Goal: Navigation & Orientation: Find specific page/section

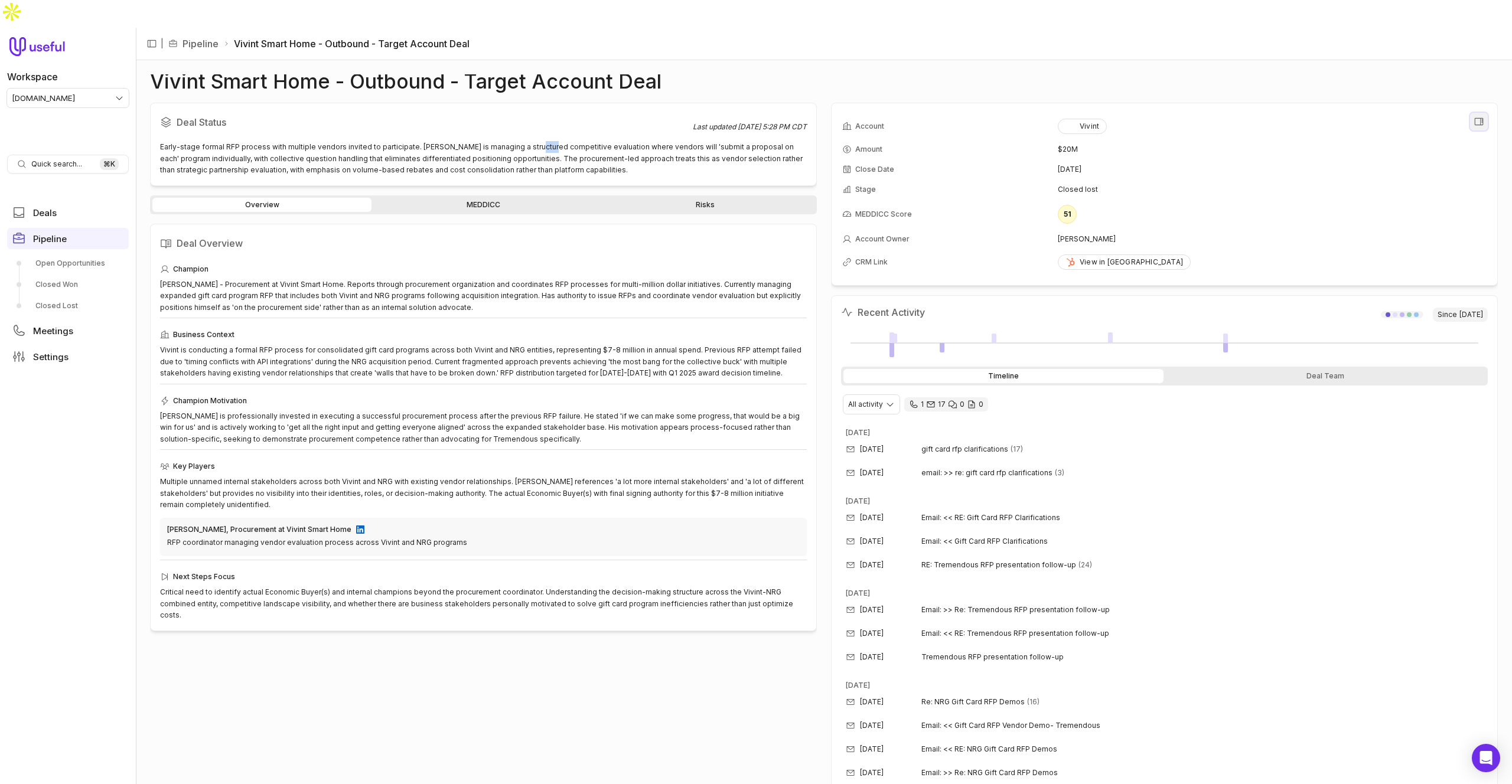
click at [1480, 116] on icon "View all fields" at bounding box center [1479, 121] width 11 height 11
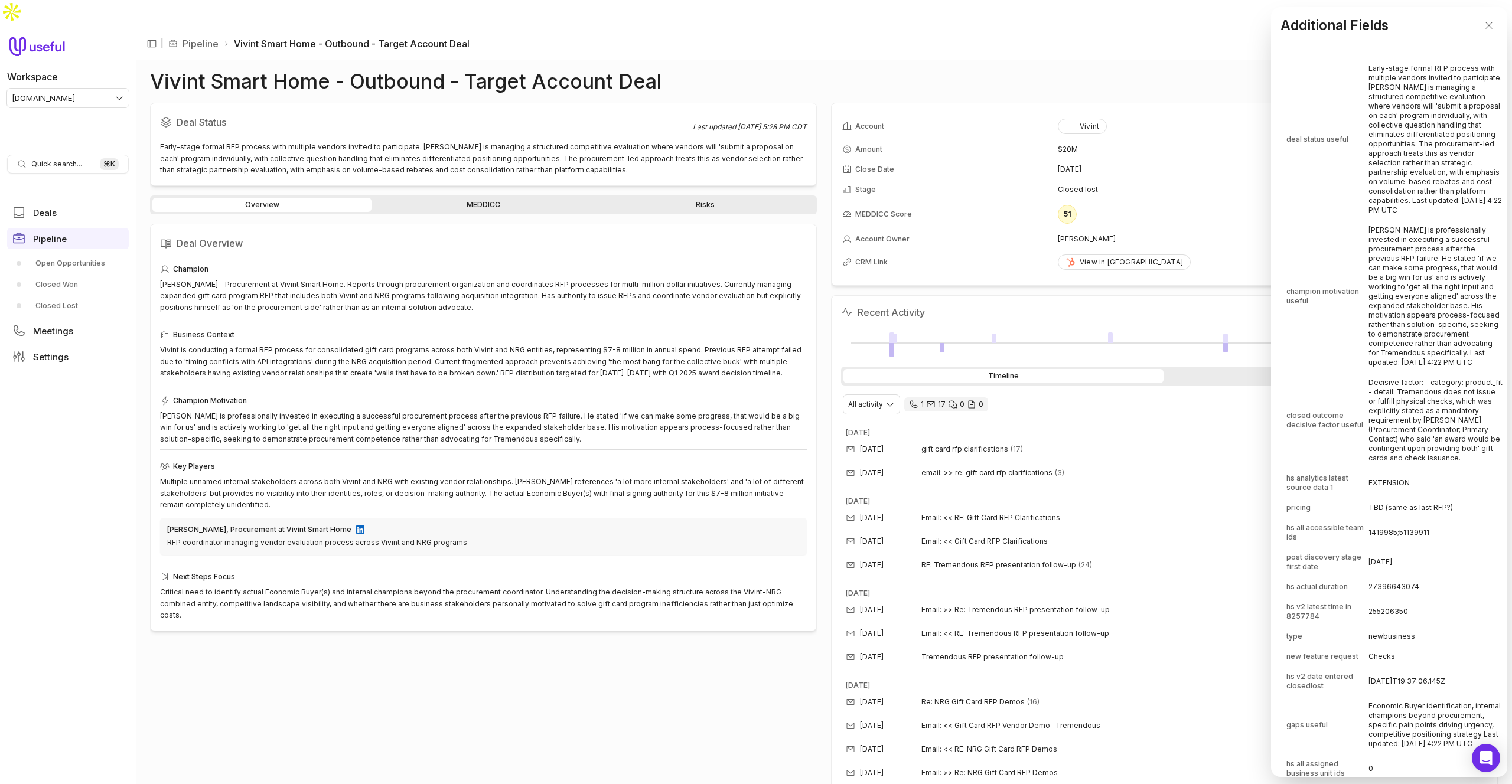
scroll to position [3026, 0]
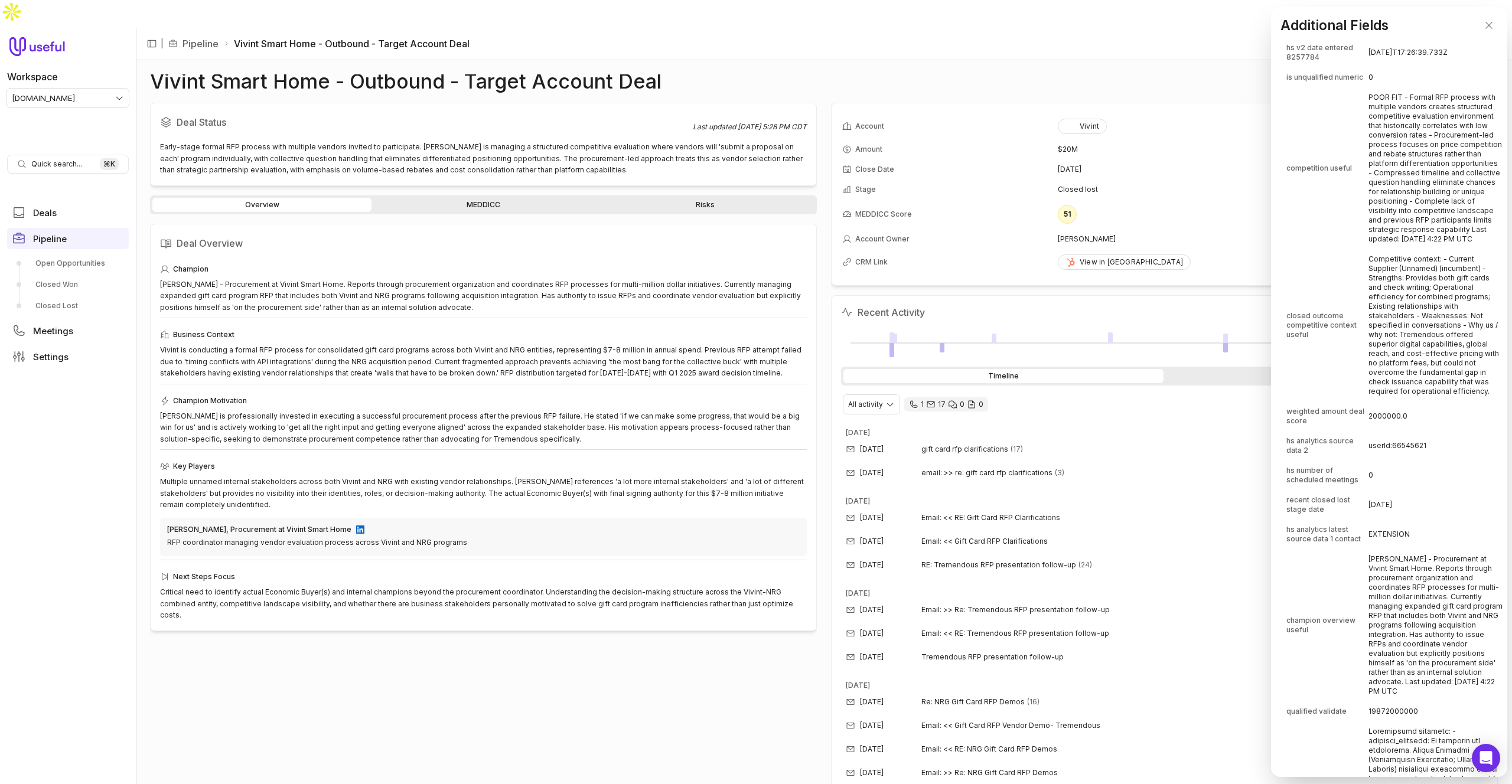
click at [1413, 367] on td "Competitive context: - Current Supplier (Unnamed) (incumbent) - Strengths: Prov…" at bounding box center [1435, 325] width 134 height 151
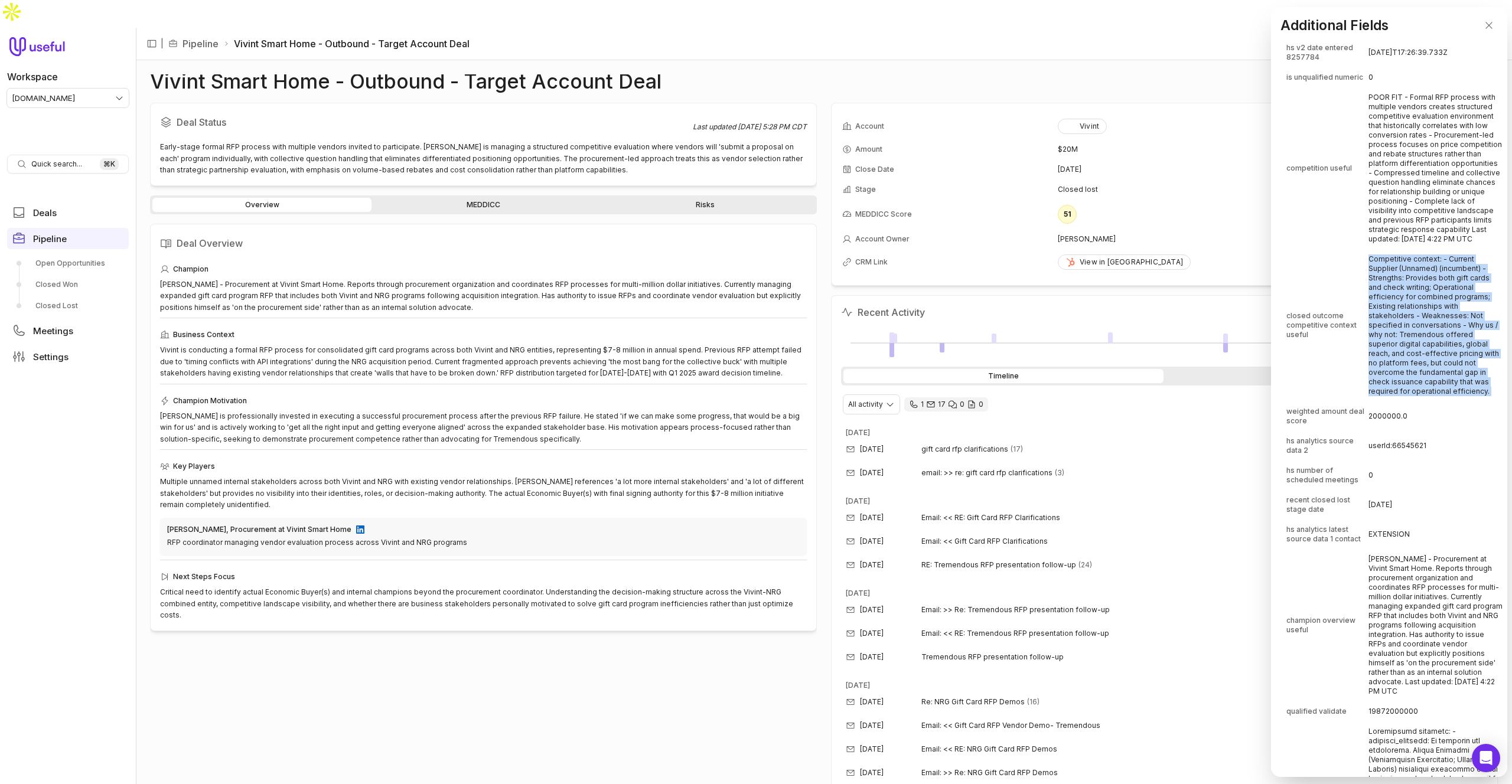
click at [1413, 367] on td "Competitive context: - Current Supplier (Unnamed) (incumbent) - Strengths: Prov…" at bounding box center [1435, 325] width 134 height 151
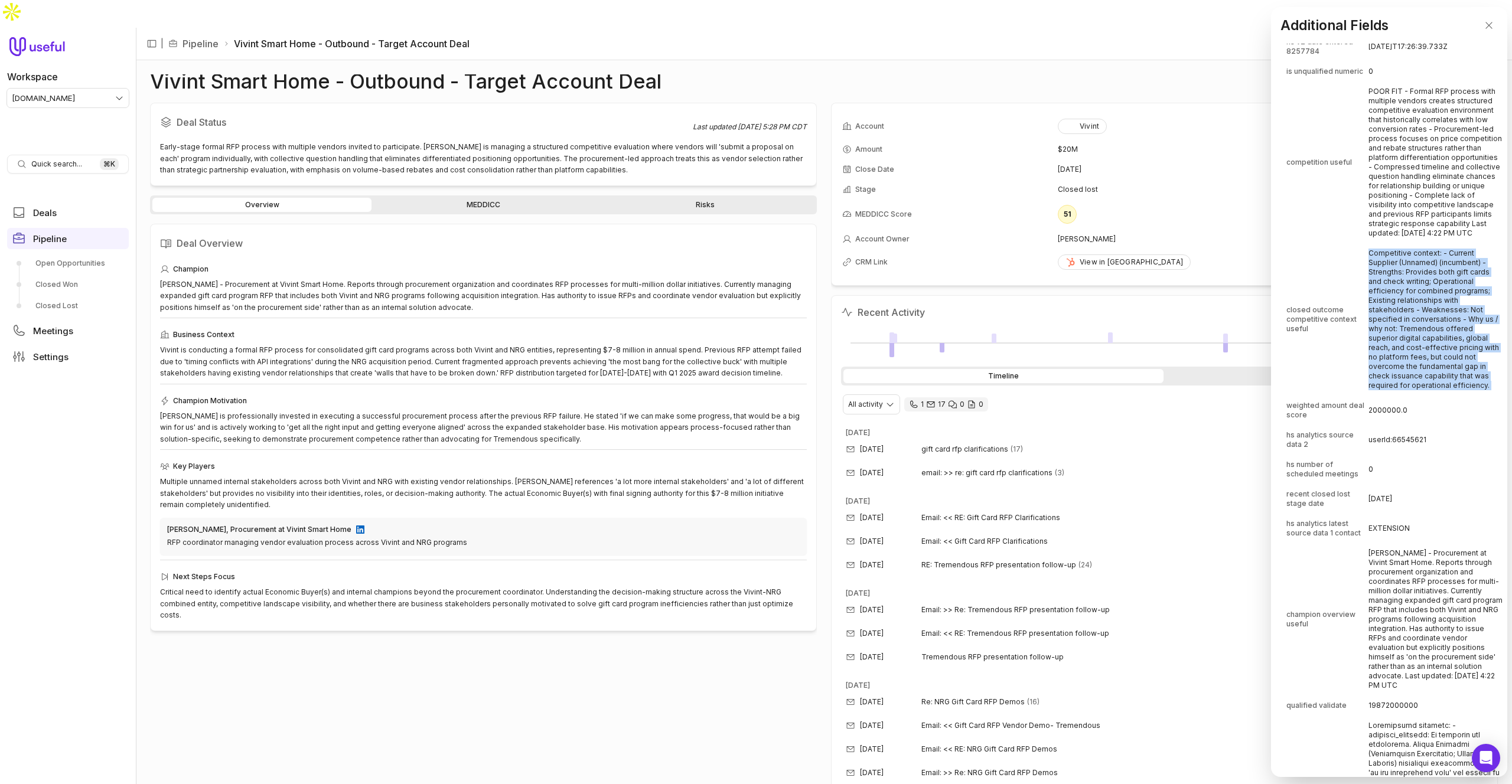
scroll to position [3064, 0]
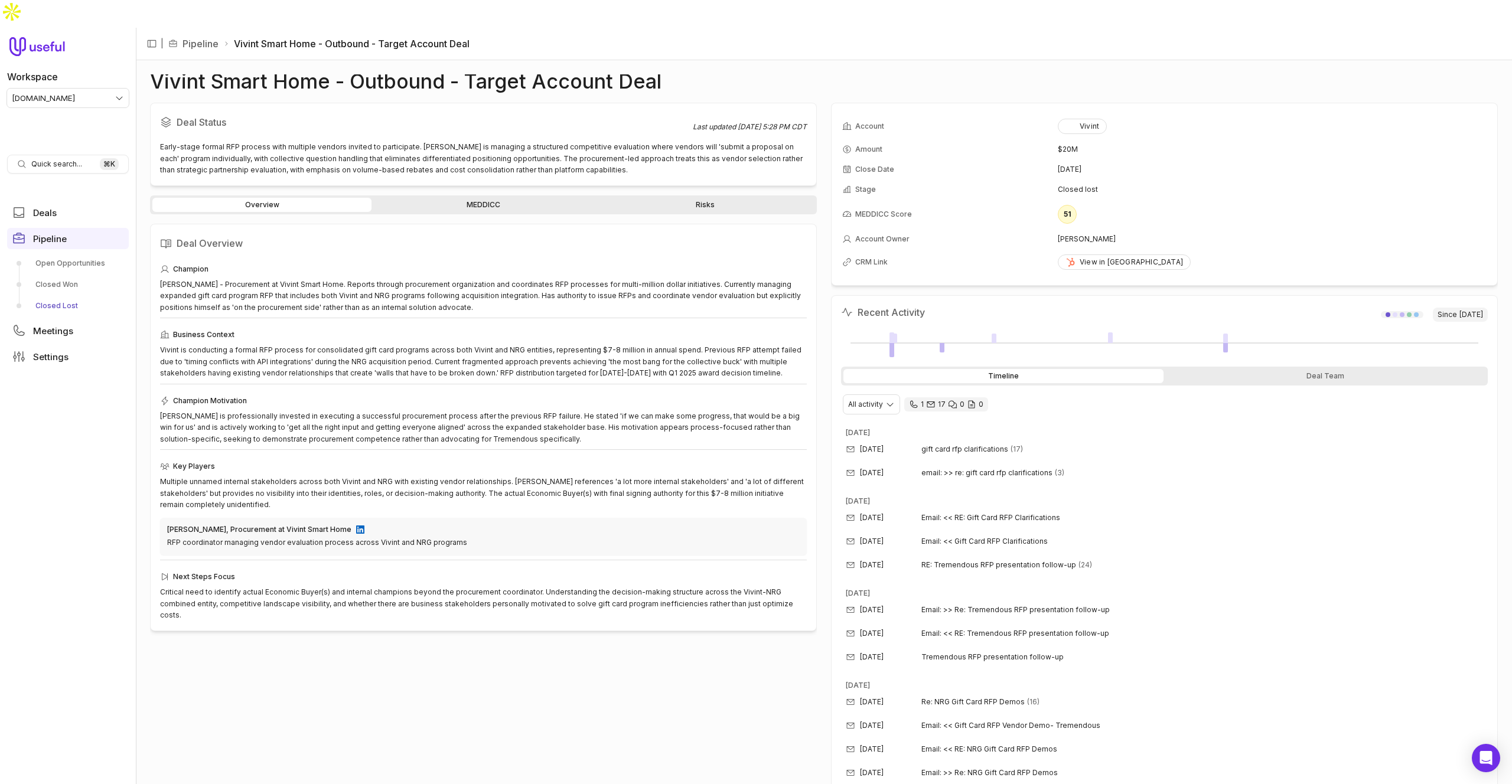
click at [64, 297] on link "Closed Lost" at bounding box center [67, 306] width 122 height 19
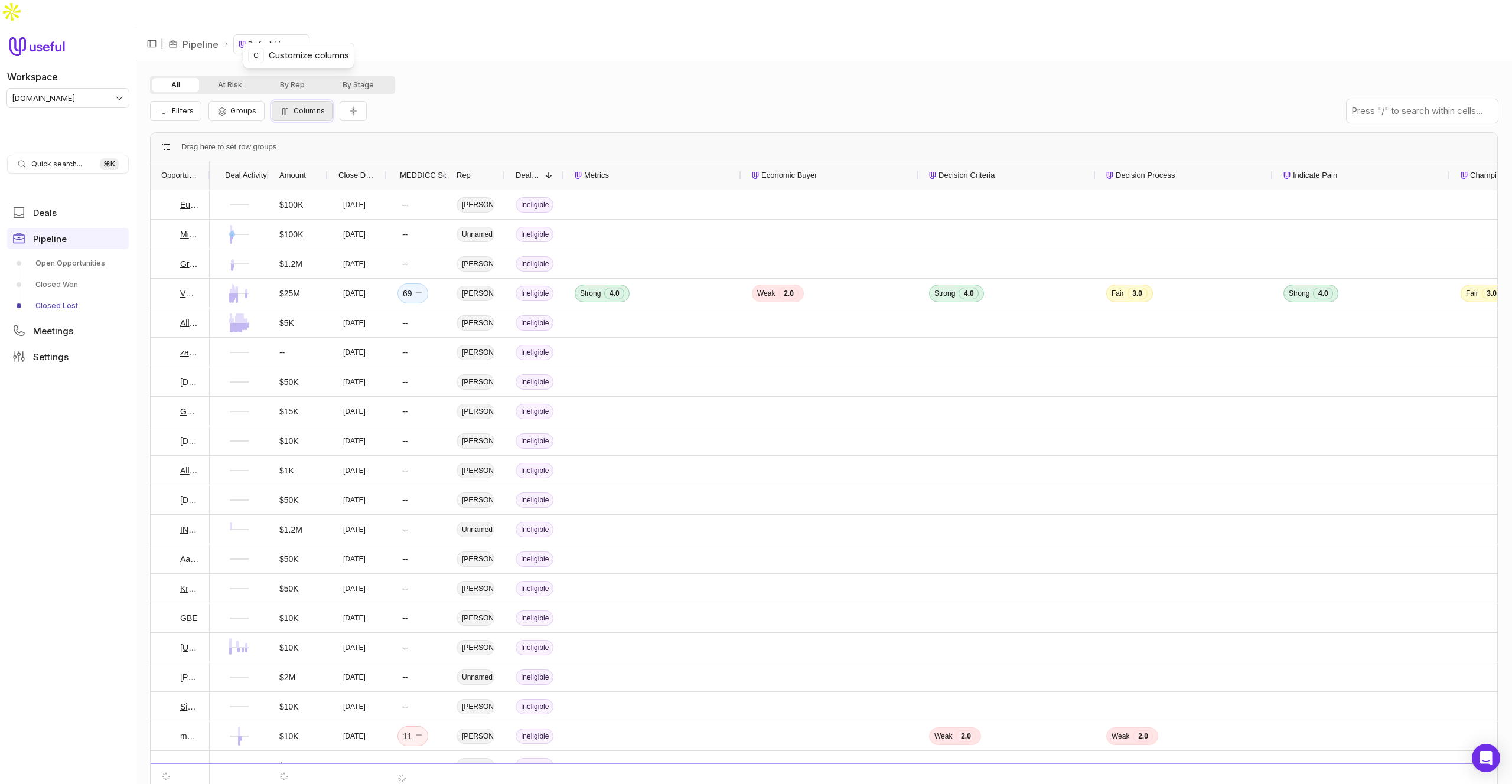
click at [316, 101] on button "Columns" at bounding box center [302, 111] width 61 height 20
type input "******"
click at [341, 218] on label "Competitive_Context_Useful" at bounding box center [348, 221] width 100 height 9
click at [292, 218] on button "Competitive_Context_Useful" at bounding box center [287, 221] width 9 height 9
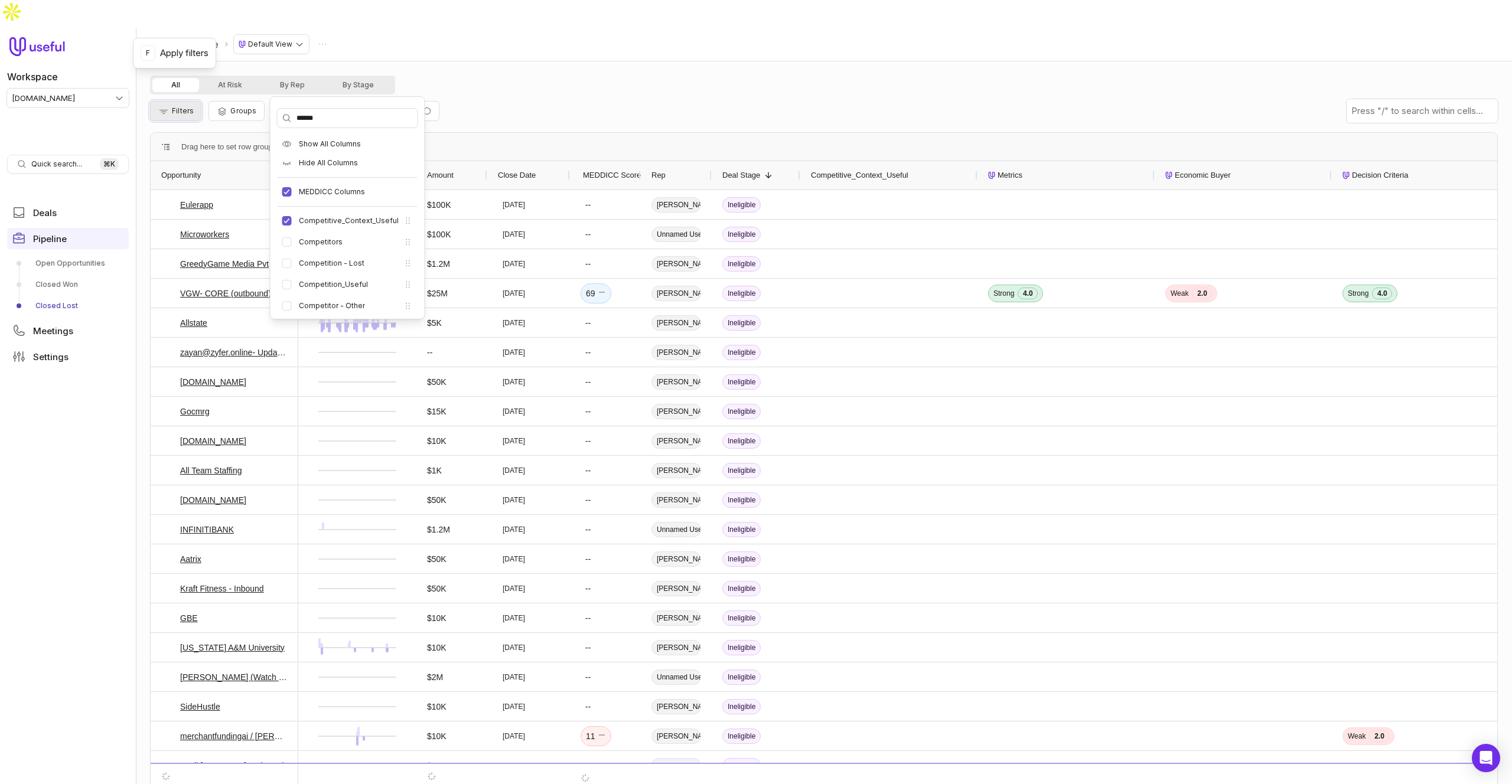
click at [192, 106] on span "Filters" at bounding box center [182, 111] width 22 height 9
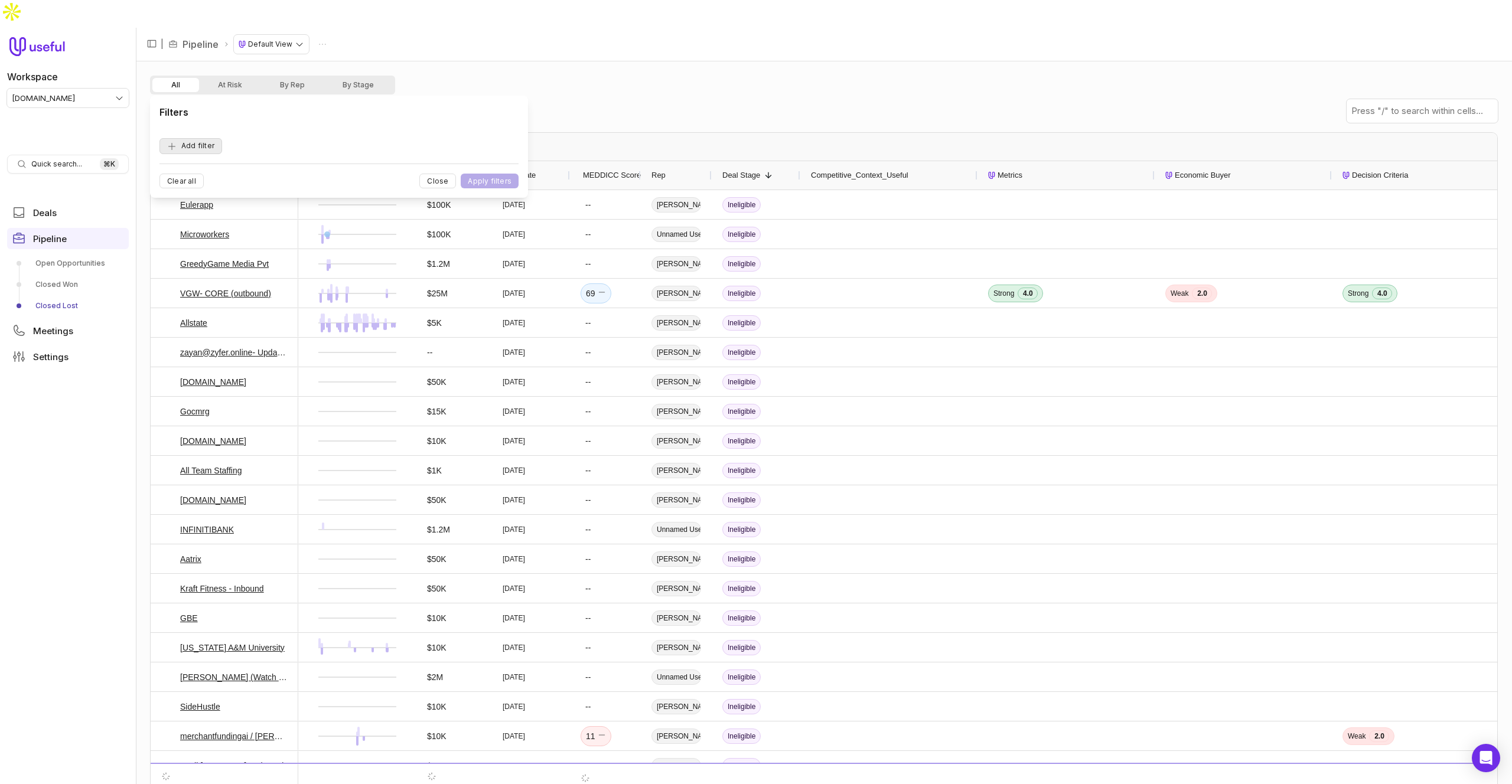
click at [213, 151] on button "Add filter" at bounding box center [190, 146] width 62 height 16
click at [217, 149] on span "Opportunity Name" at bounding box center [205, 146] width 66 height 14
type input "*******"
drag, startPoint x: 244, startPoint y: 190, endPoint x: 370, endPoint y: 159, distance: 129.8
click at [245, 190] on div "Competitive_Context_Useful" at bounding box center [235, 199] width 136 height 19
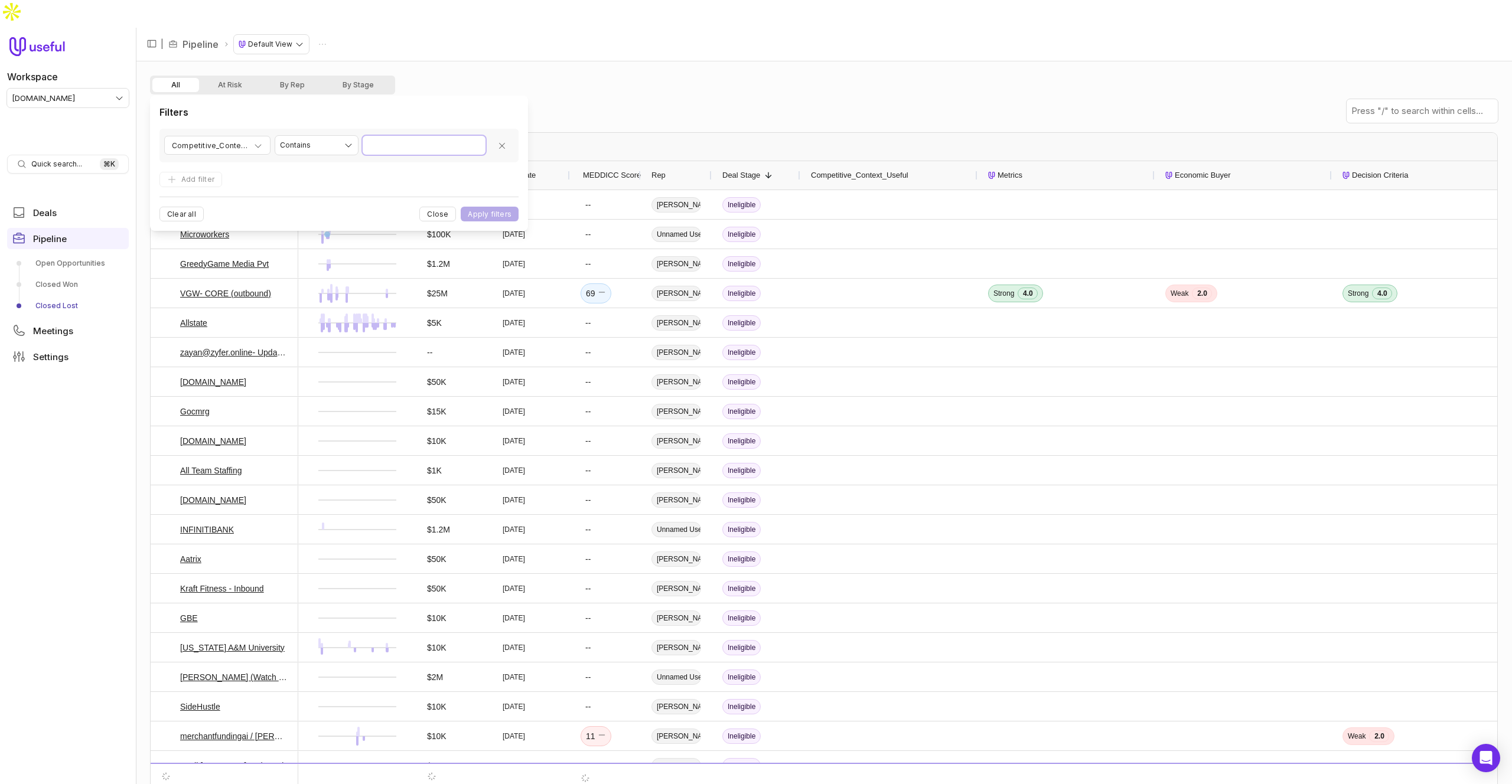
click at [409, 150] on input "Value" at bounding box center [424, 145] width 123 height 19
click at [497, 214] on button "Apply filters" at bounding box center [490, 214] width 58 height 15
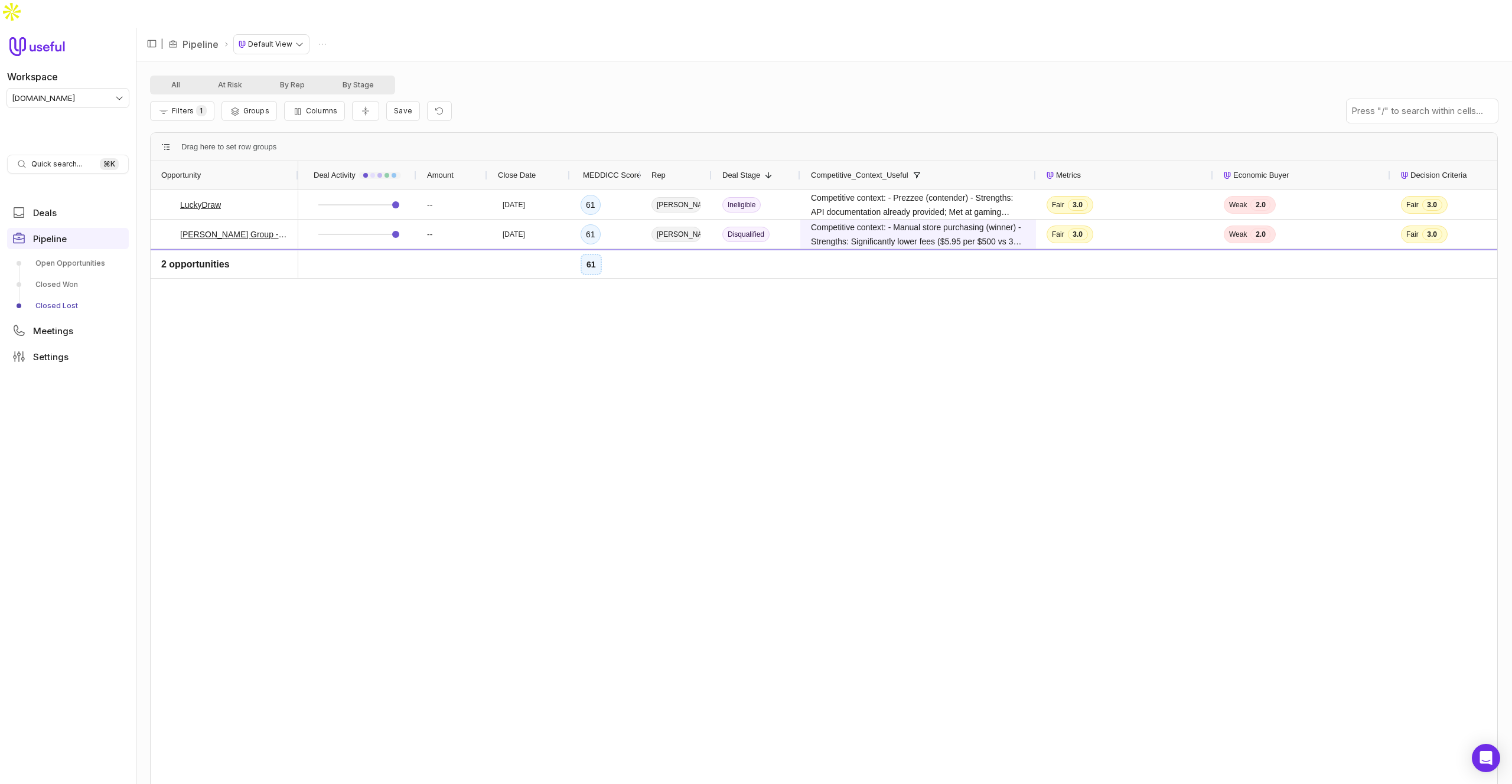
drag, startPoint x: 977, startPoint y: 146, endPoint x: 901, endPoint y: 192, distance: 88.8
click at [1033, 161] on div at bounding box center [1035, 175] width 5 height 28
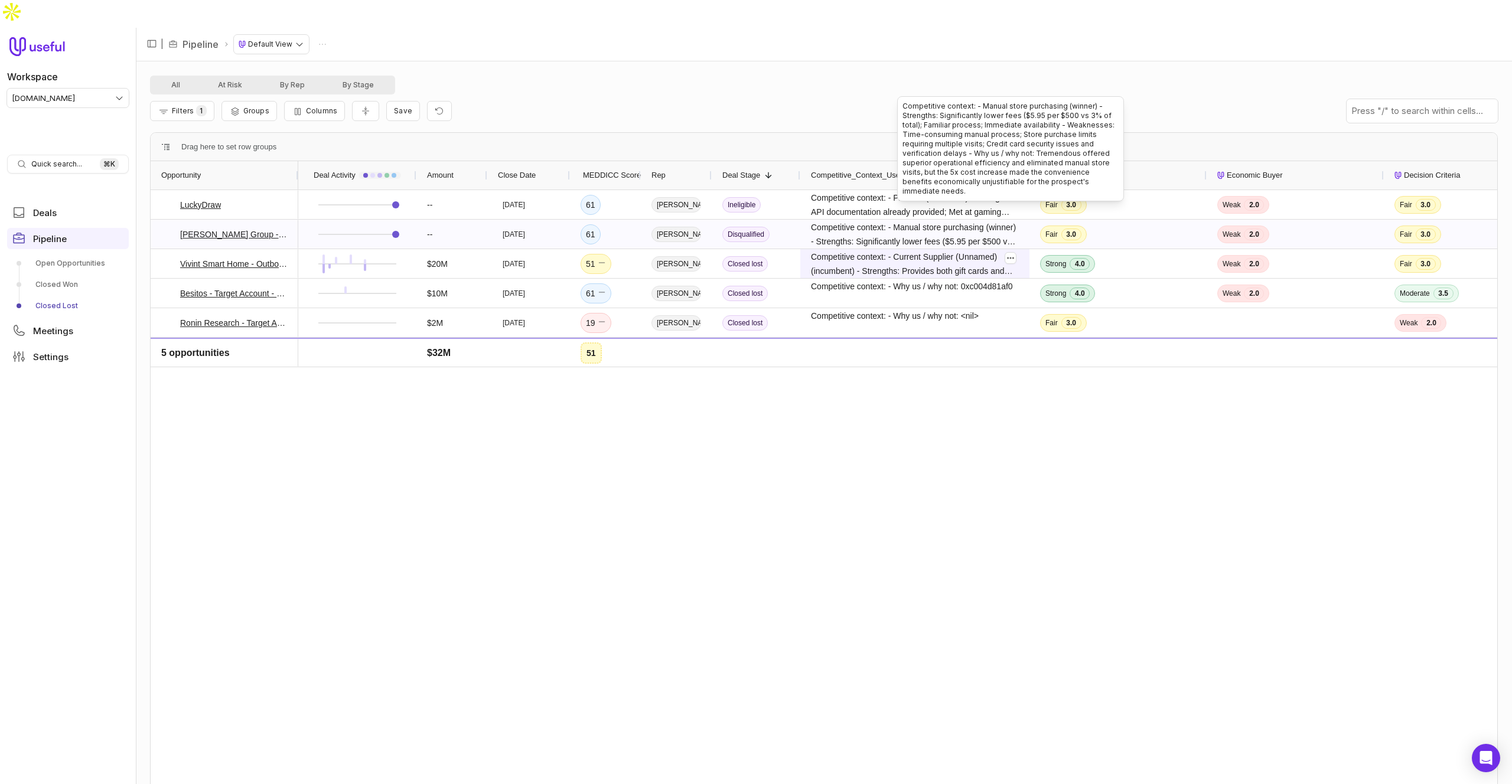
click at [945, 220] on span "Competitive context: - Manual store purchasing (winner) - Strengths: Significan…" at bounding box center [915, 234] width 208 height 28
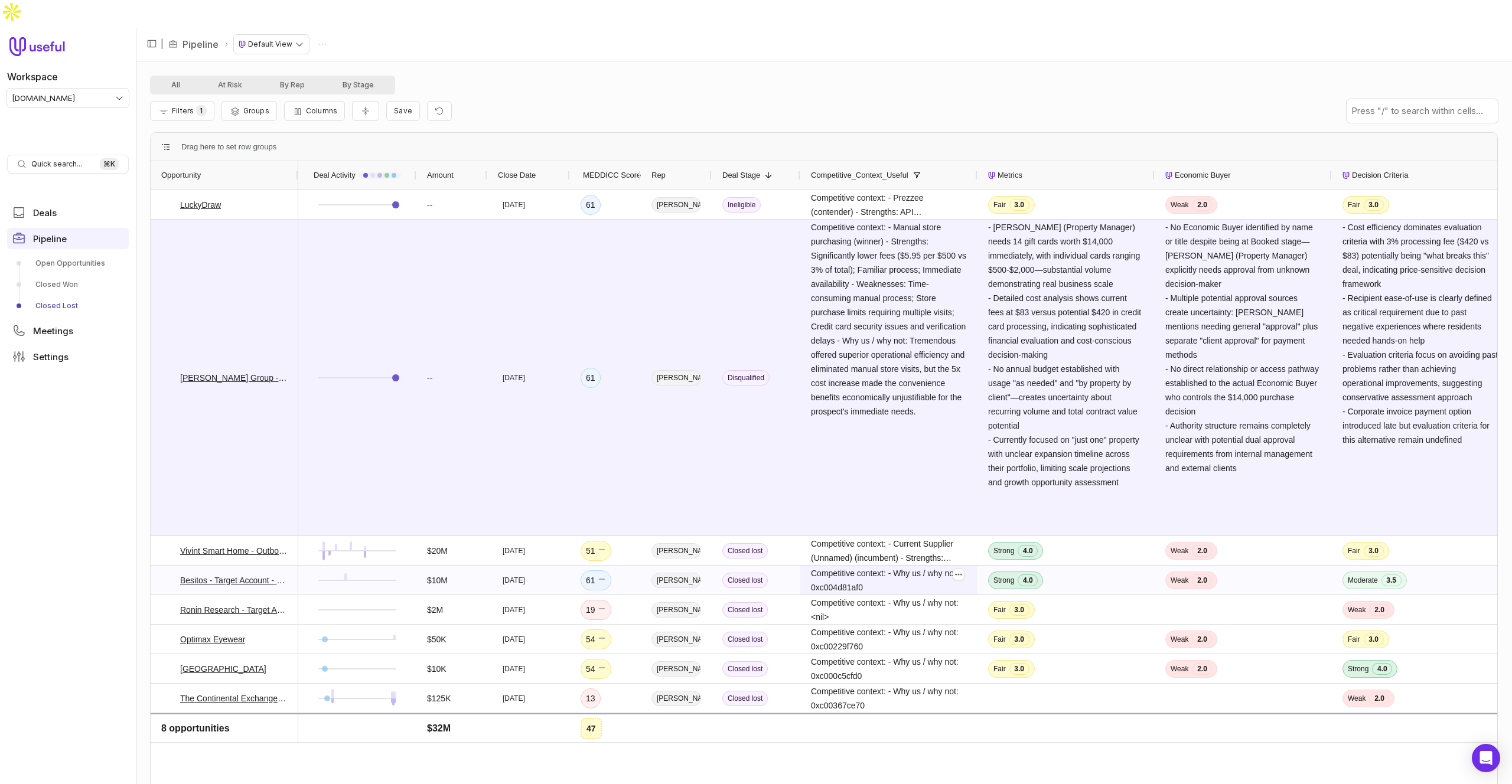
click at [959, 573] on icon at bounding box center [958, 574] width 7 height 2
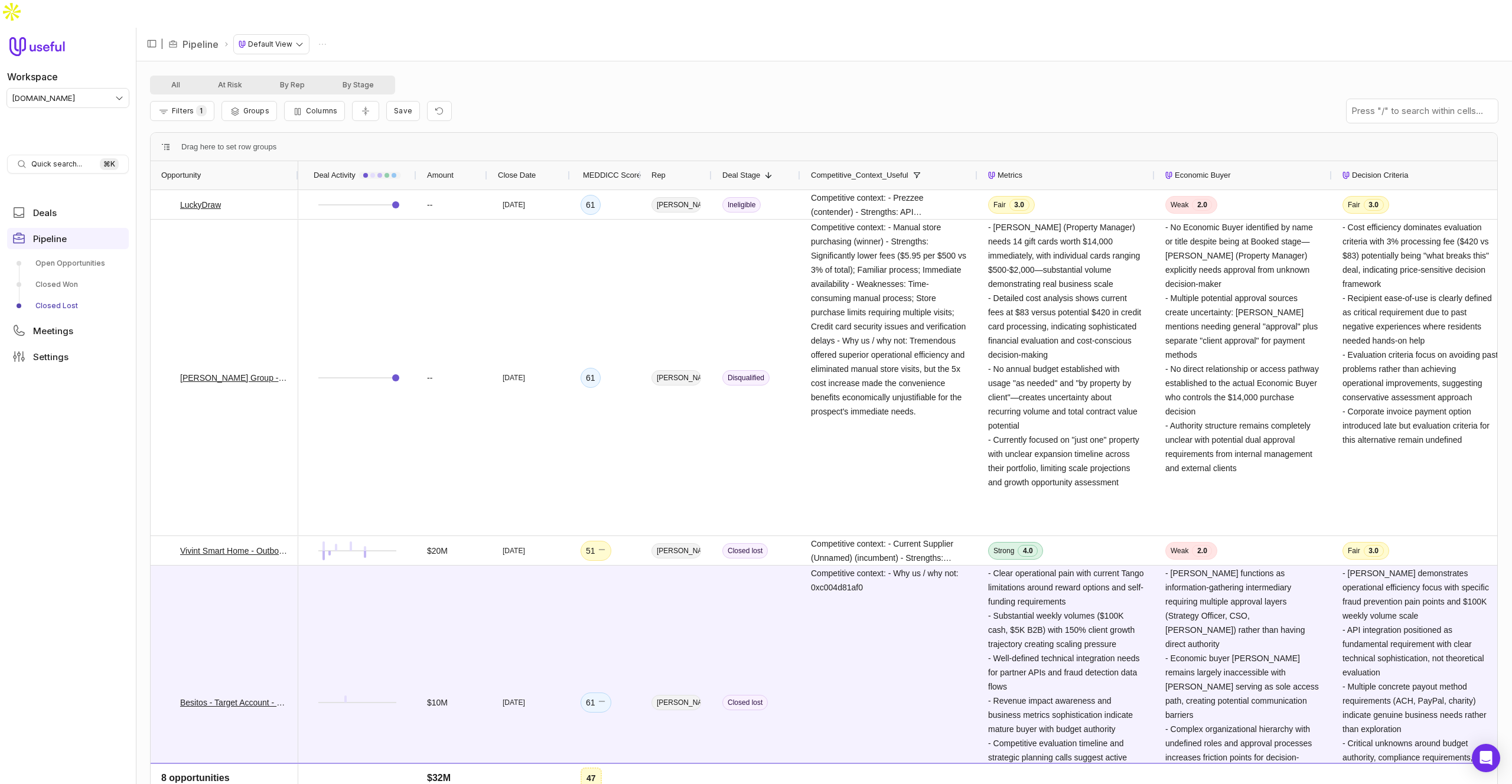
scroll to position [195, 0]
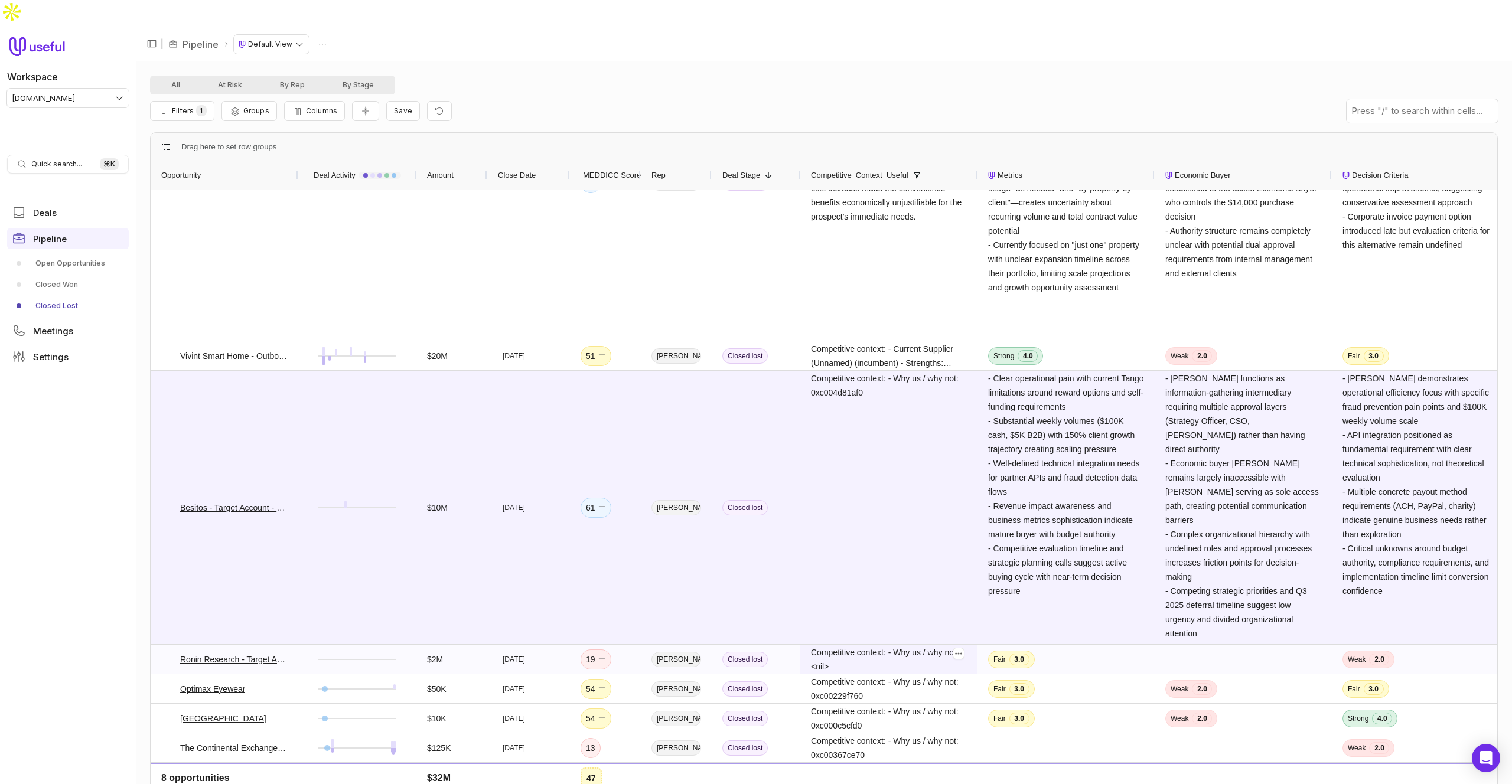
click at [883, 645] on span "Competitive context: - Why us / why not: <nil>" at bounding box center [889, 659] width 156 height 28
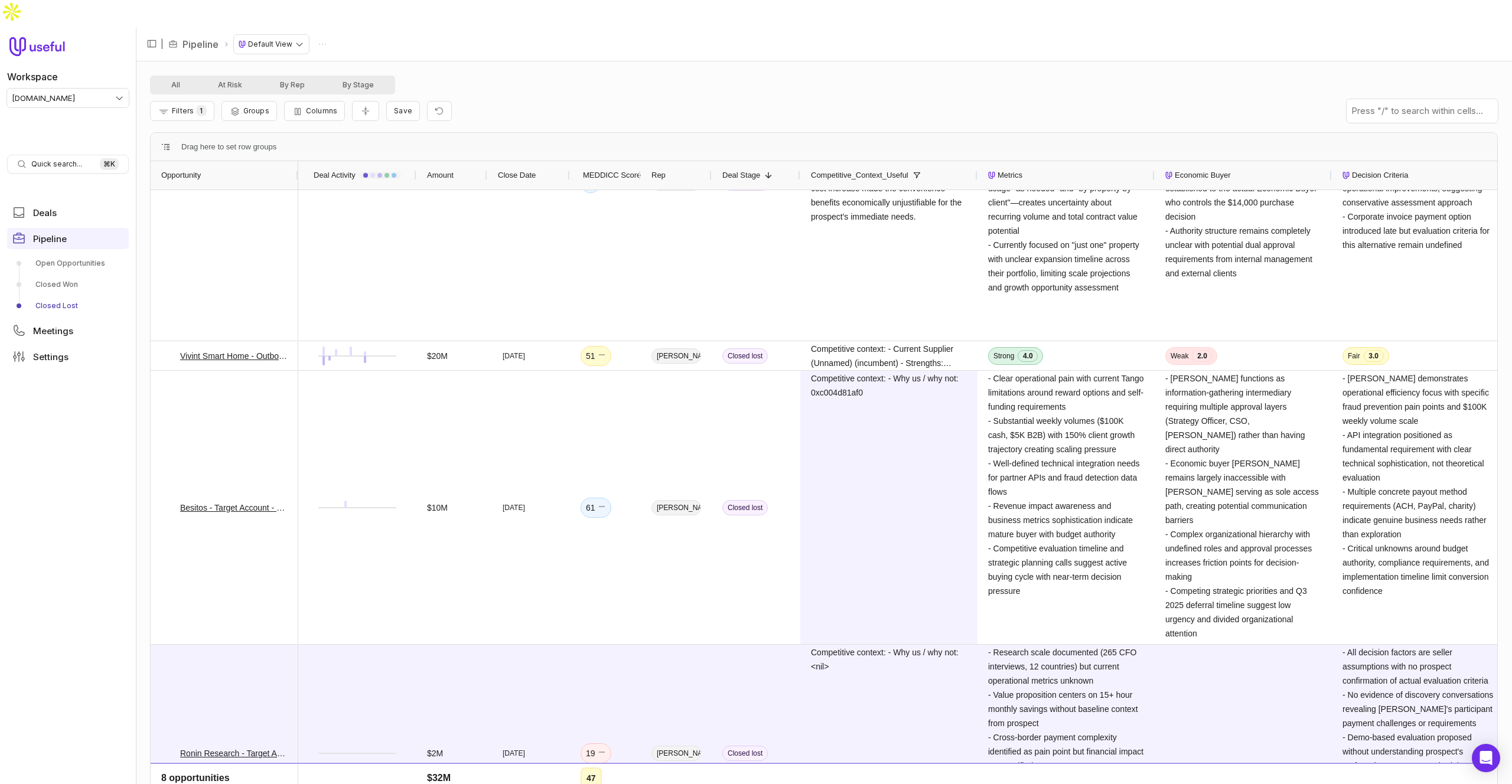
click at [896, 645] on span "Competitive context: - Why us / why not: <nil>" at bounding box center [889, 752] width 156 height 216
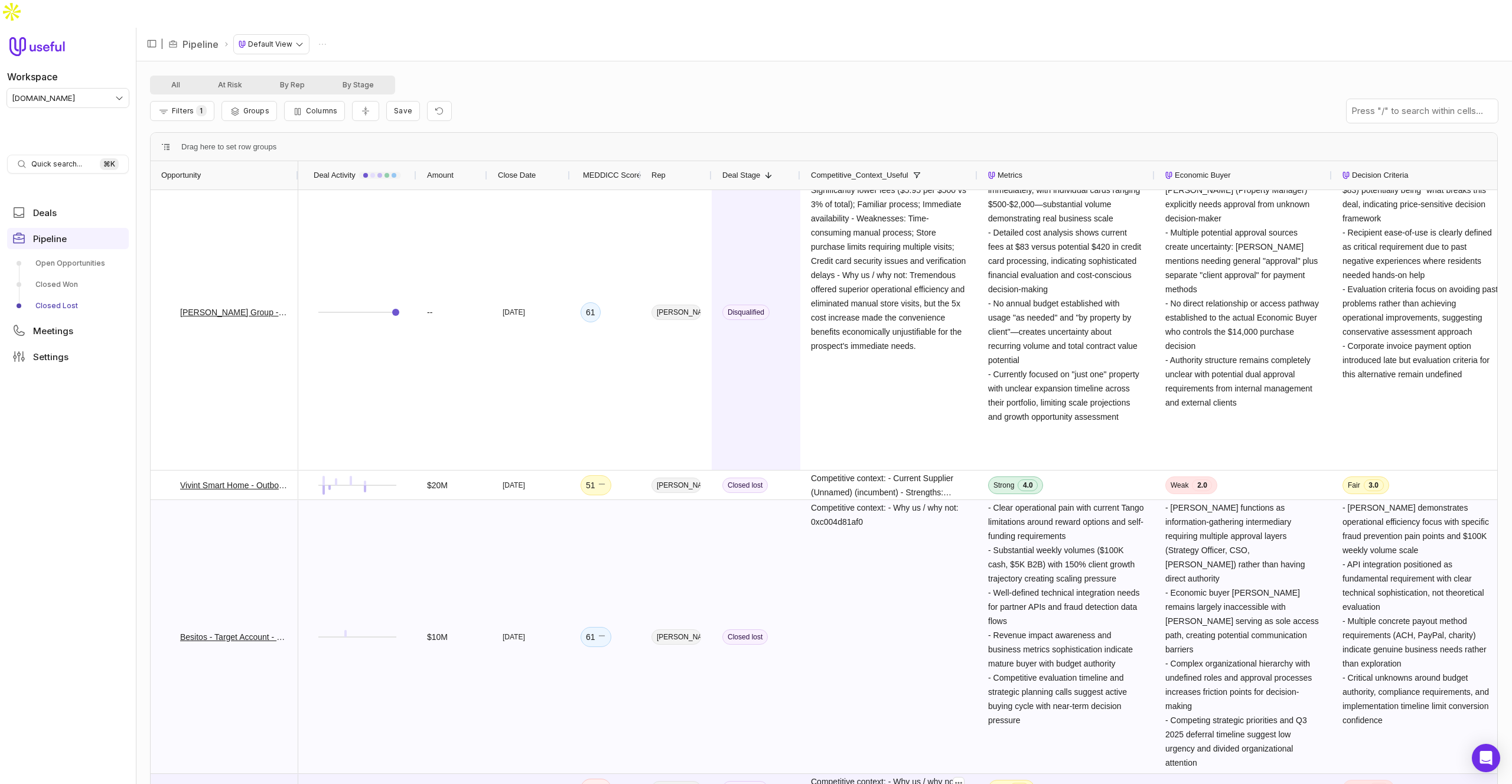
scroll to position [65, 0]
click at [881, 518] on span "Competitive context: - Why us / why not: 0xc004d81af0" at bounding box center [889, 636] width 156 height 272
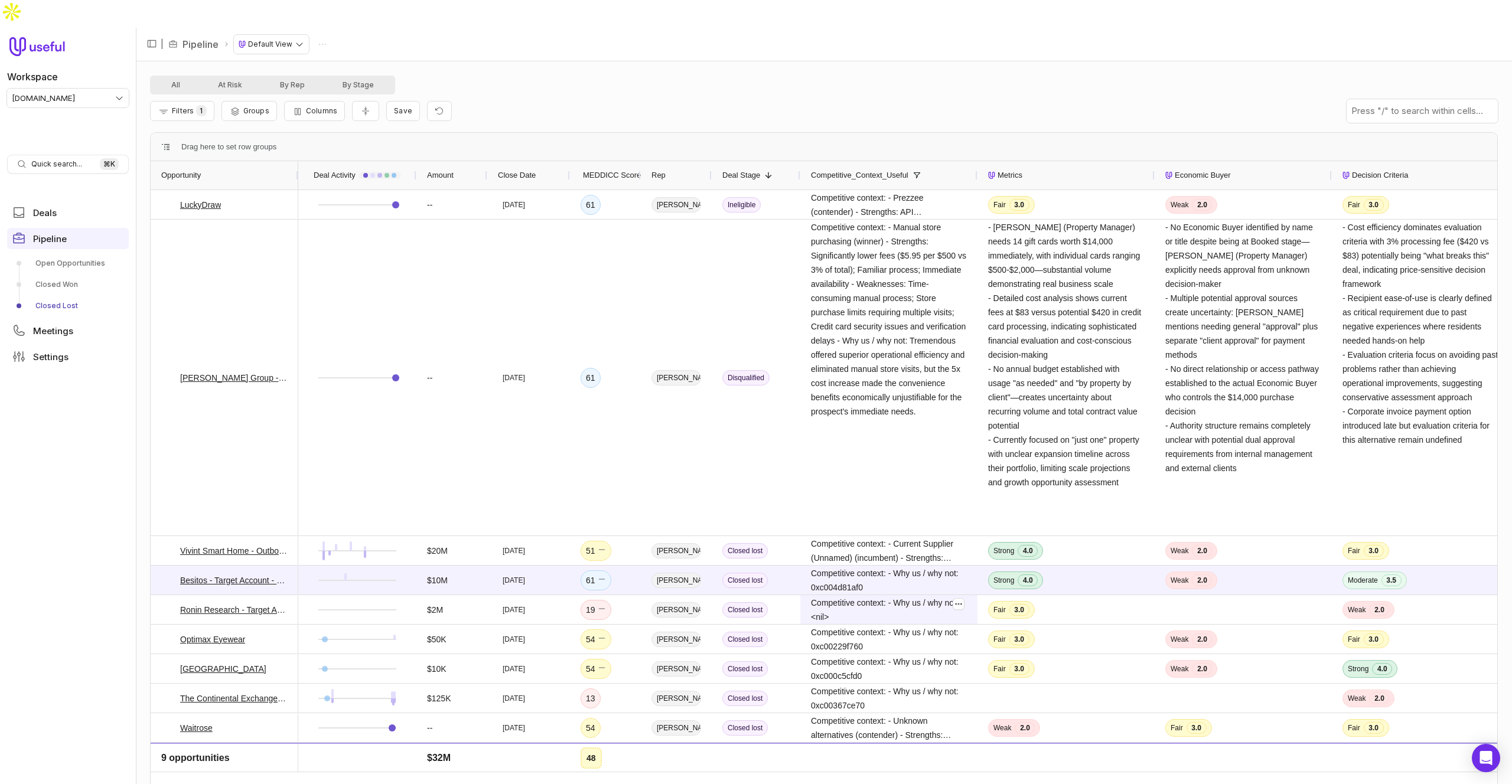
drag, startPoint x: 525, startPoint y: 72, endPoint x: 483, endPoint y: 78, distance: 42.4
click at [525, 95] on div "Filters 1 Groups Columns Save" at bounding box center [824, 111] width 1348 height 33
click at [316, 106] on span "Columns" at bounding box center [321, 111] width 32 height 9
type input "*"
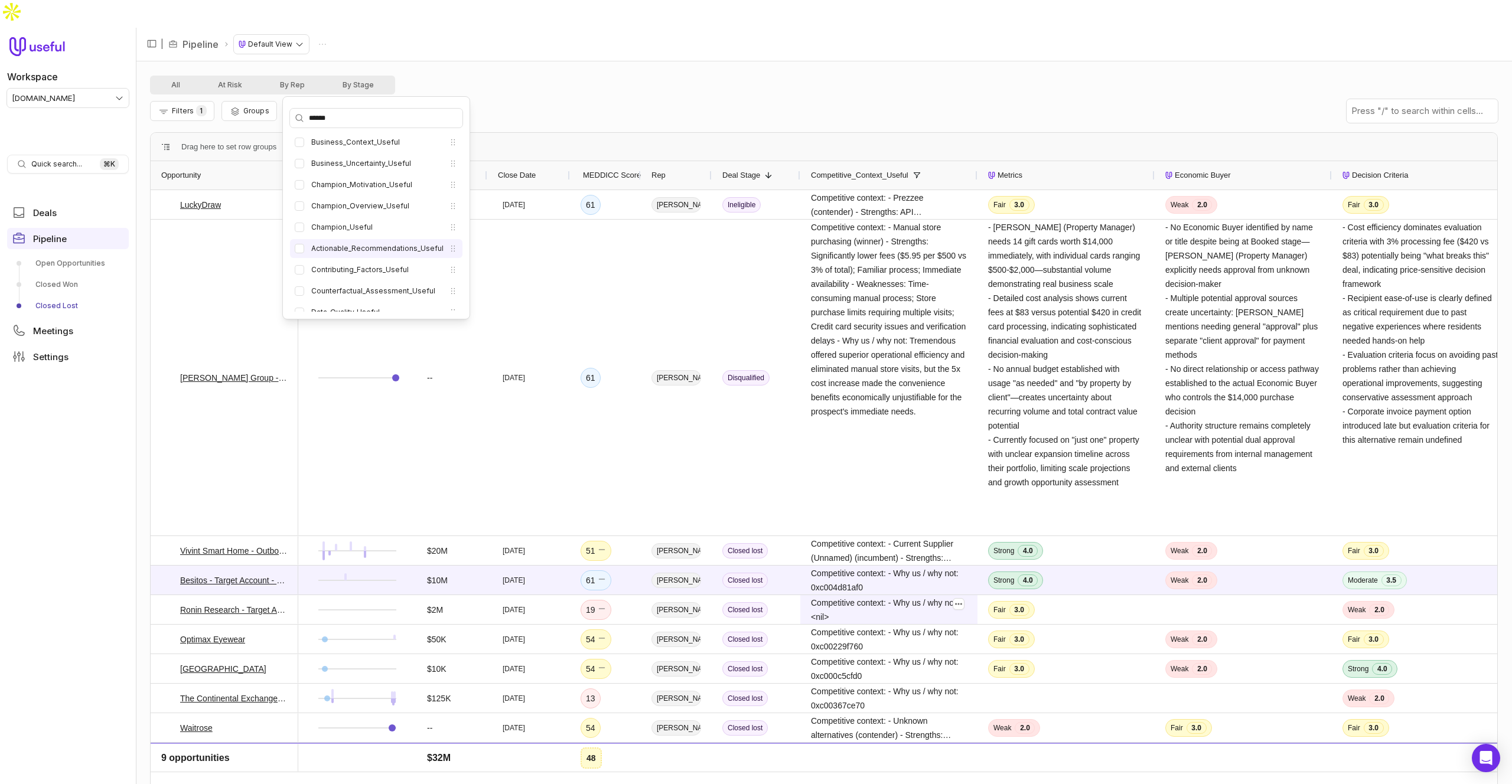
type input "******"
drag, startPoint x: 298, startPoint y: 246, endPoint x: 298, endPoint y: 269, distance: 23.0
click at [298, 246] on button "Actionable_Recommendations_Useful" at bounding box center [299, 248] width 9 height 9
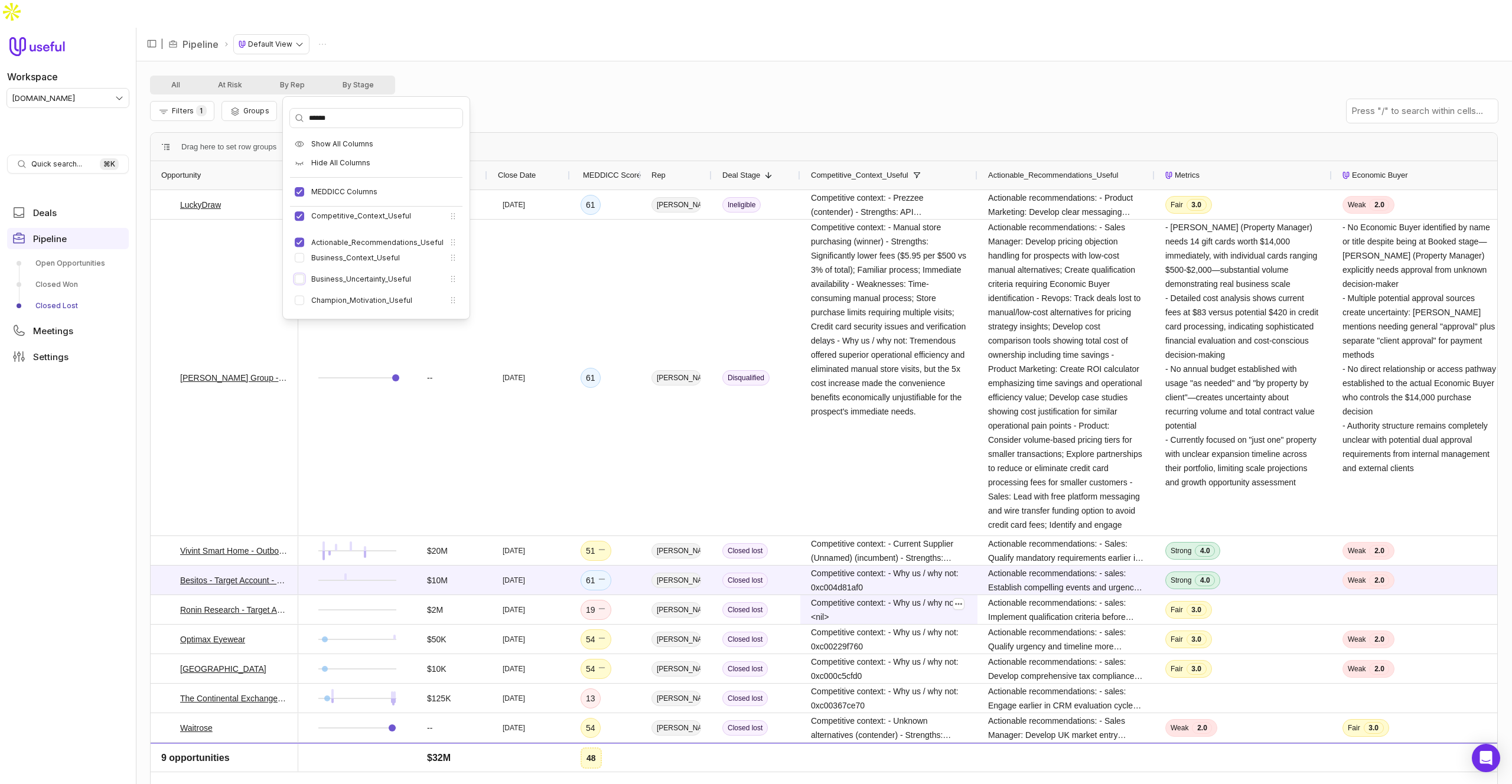
click at [298, 269] on ul "Competitive_Context_Useful Actionable_Recommendations_Useful Business_Context_U…" at bounding box center [376, 550] width 172 height 678
click at [298, 268] on li "Business_Context_Useful" at bounding box center [376, 258] width 172 height 19
drag, startPoint x: 298, startPoint y: 301, endPoint x: 299, endPoint y: 282, distance: 19.0
click at [298, 301] on button "Weak_Signals_Useful" at bounding box center [299, 302] width 9 height 9
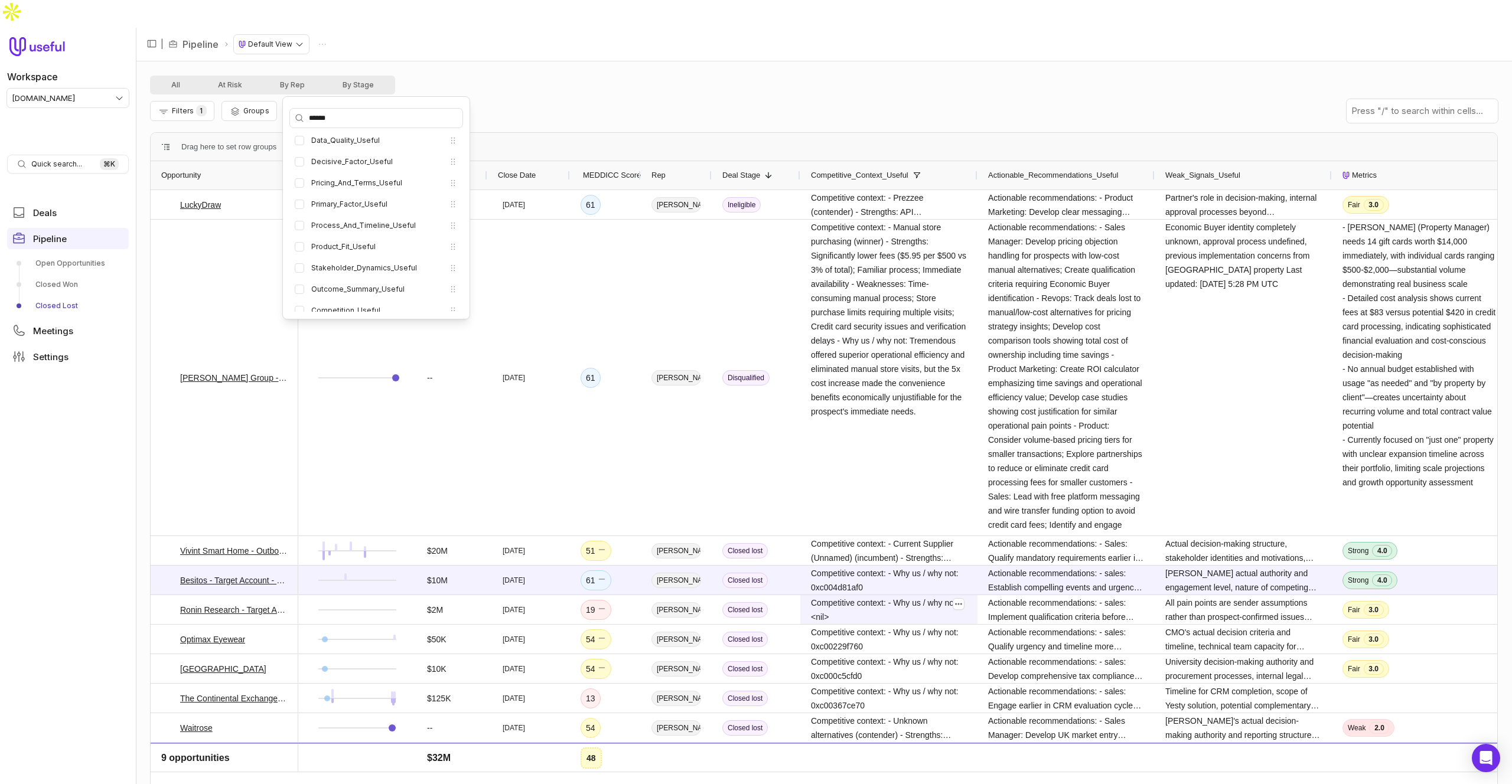
scroll to position [292, 0]
click at [299, 271] on button "Stakeholder_Dynamics_Useful" at bounding box center [299, 269] width 9 height 9
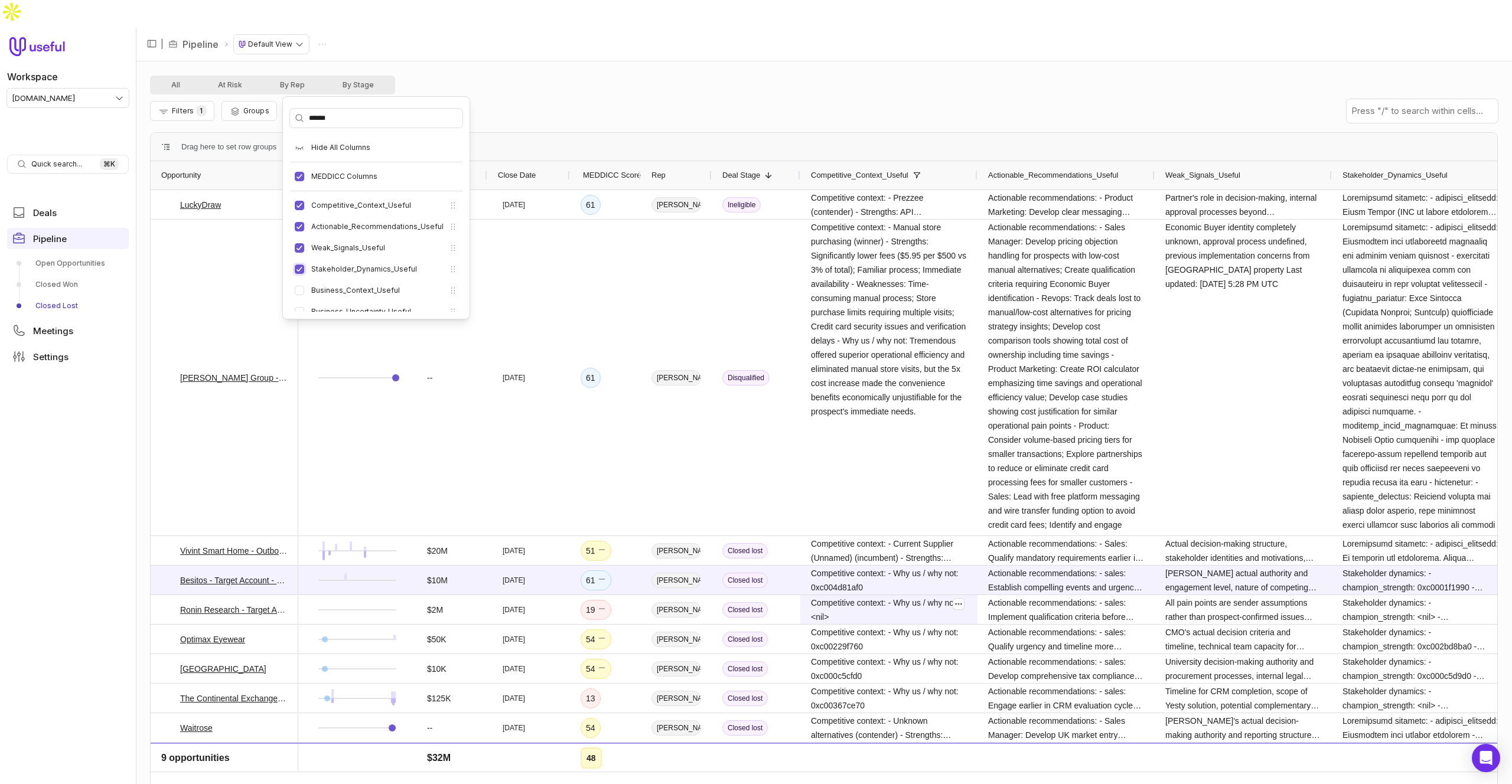
scroll to position [340, 0]
click at [303, 226] on li "Product_Fit_Useful" at bounding box center [376, 221] width 172 height 19
drag, startPoint x: 298, startPoint y: 243, endPoint x: 365, endPoint y: 182, distance: 90.6
click at [298, 243] on button "Outcome_Summary_Useful" at bounding box center [299, 242] width 9 height 9
click at [298, 220] on button "Product_Fit_Useful" at bounding box center [299, 221] width 9 height 9
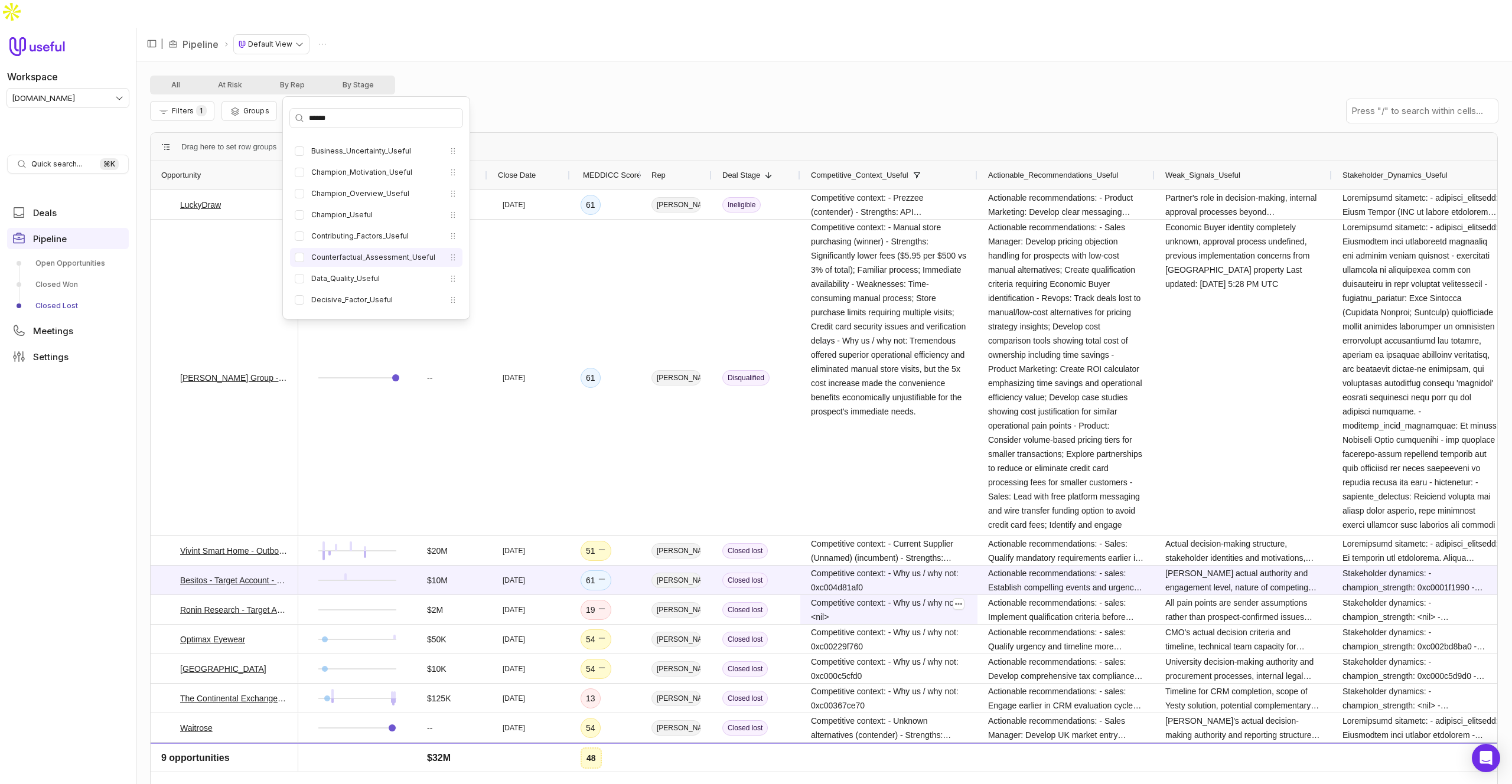
scroll to position [199, 0]
click at [299, 234] on button "Contributing_Factors_Useful" at bounding box center [299, 234] width 9 height 9
click at [299, 181] on button "Counterfactual_Assessment_Useful" at bounding box center [299, 180] width 9 height 9
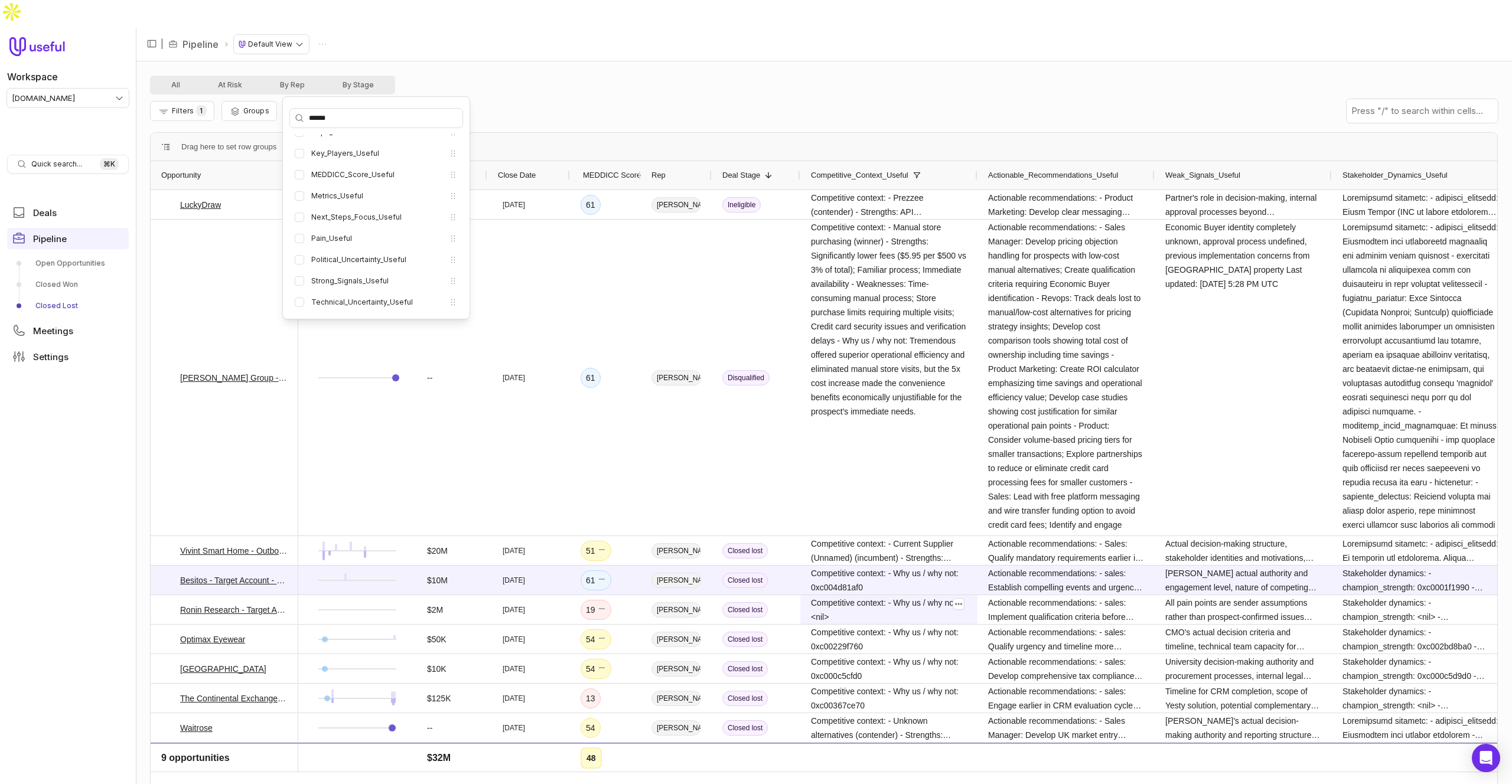
click at [919, 61] on div "All At Risk By Rep By Stage Filters 1 Groups Columns Save - No current actions …" at bounding box center [824, 436] width 1376 height 750
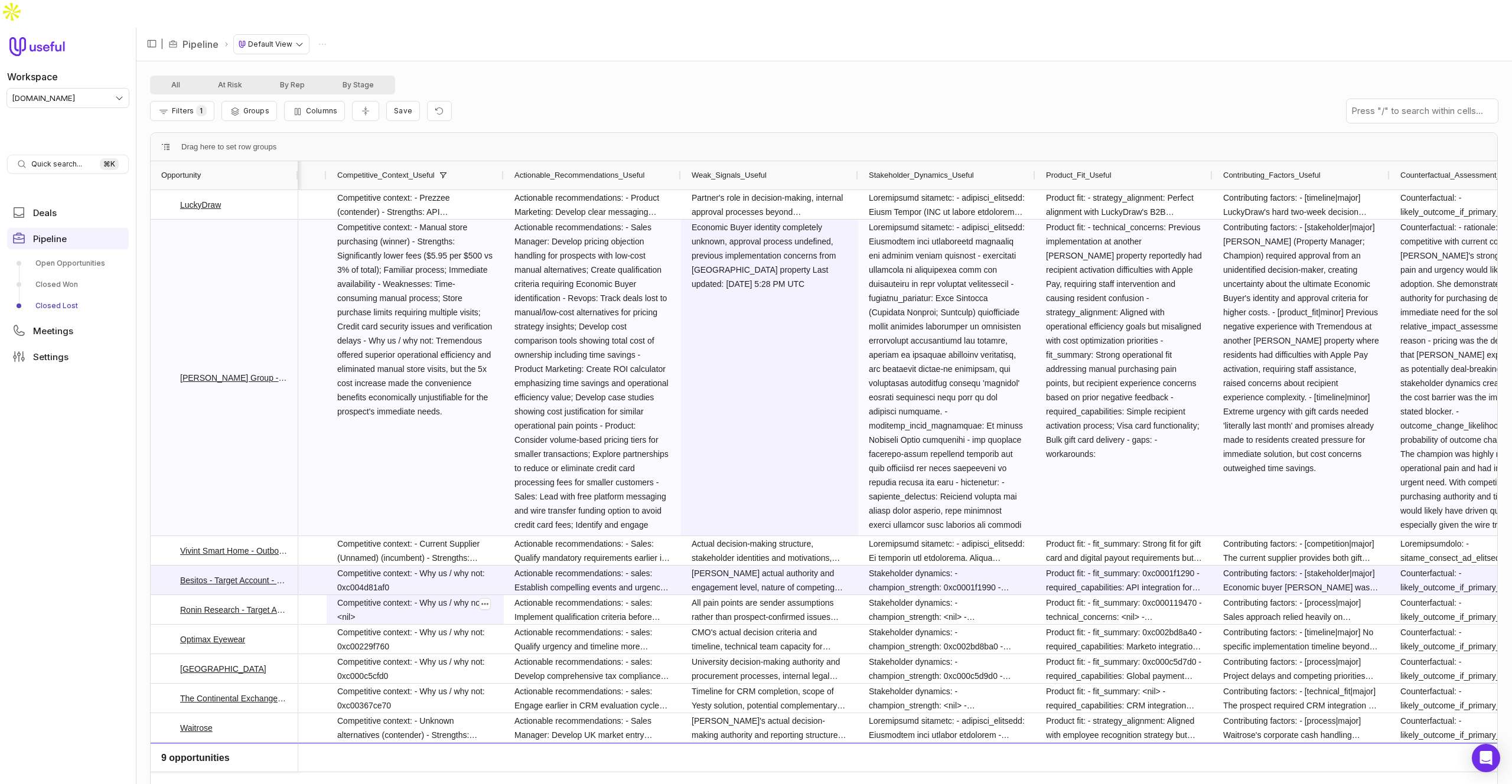
click at [763, 277] on span "Economic Buyer identity completely unknown, approval process undefined, previou…" at bounding box center [770, 377] width 156 height 314
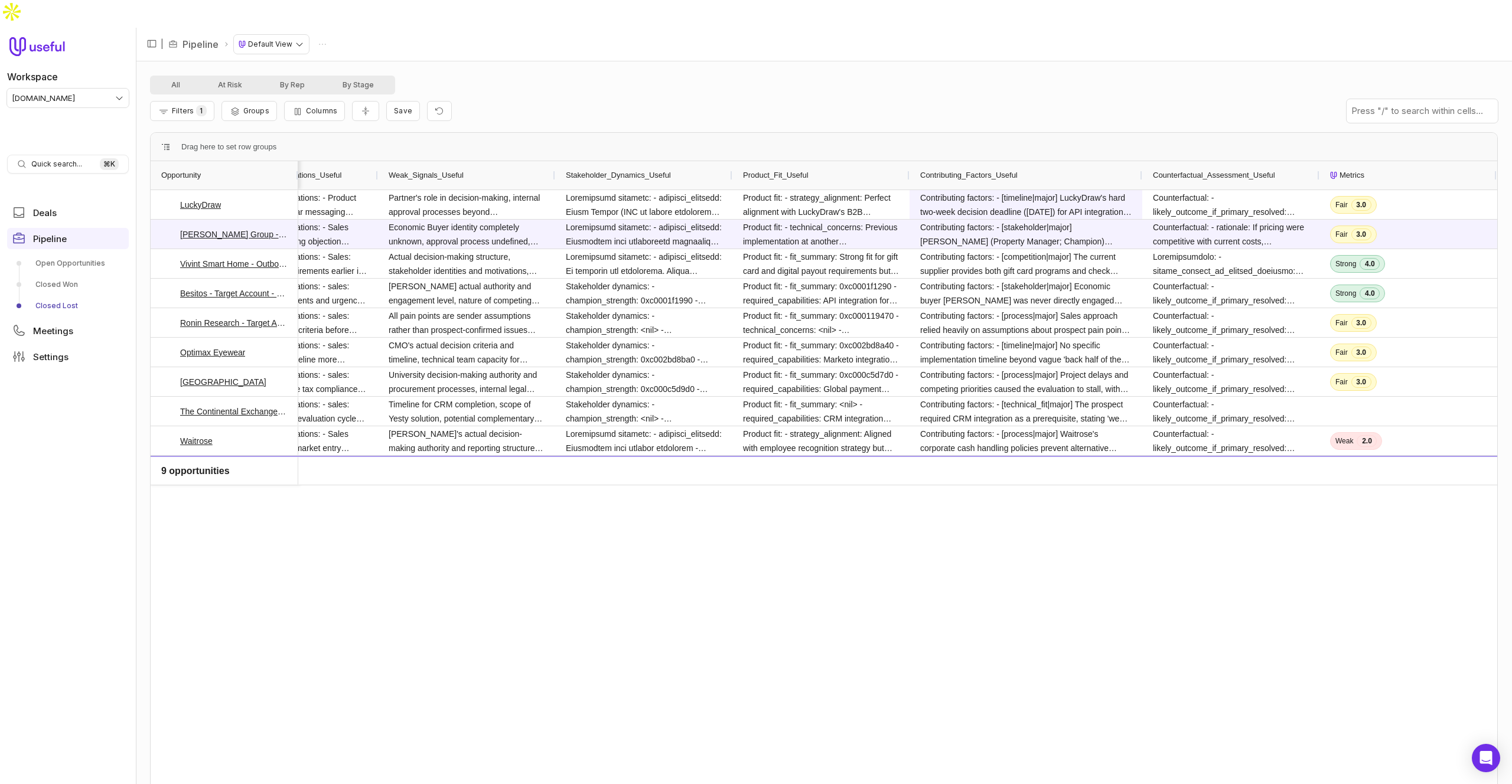
drag, startPoint x: 1085, startPoint y: 147, endPoint x: 1149, endPoint y: 177, distance: 70.7
click at [1149, 177] on div "Opportunity Competitive_Context_Useful Actionable_Recommendations_Useful Weak_S…" at bounding box center [824, 476] width 1346 height 631
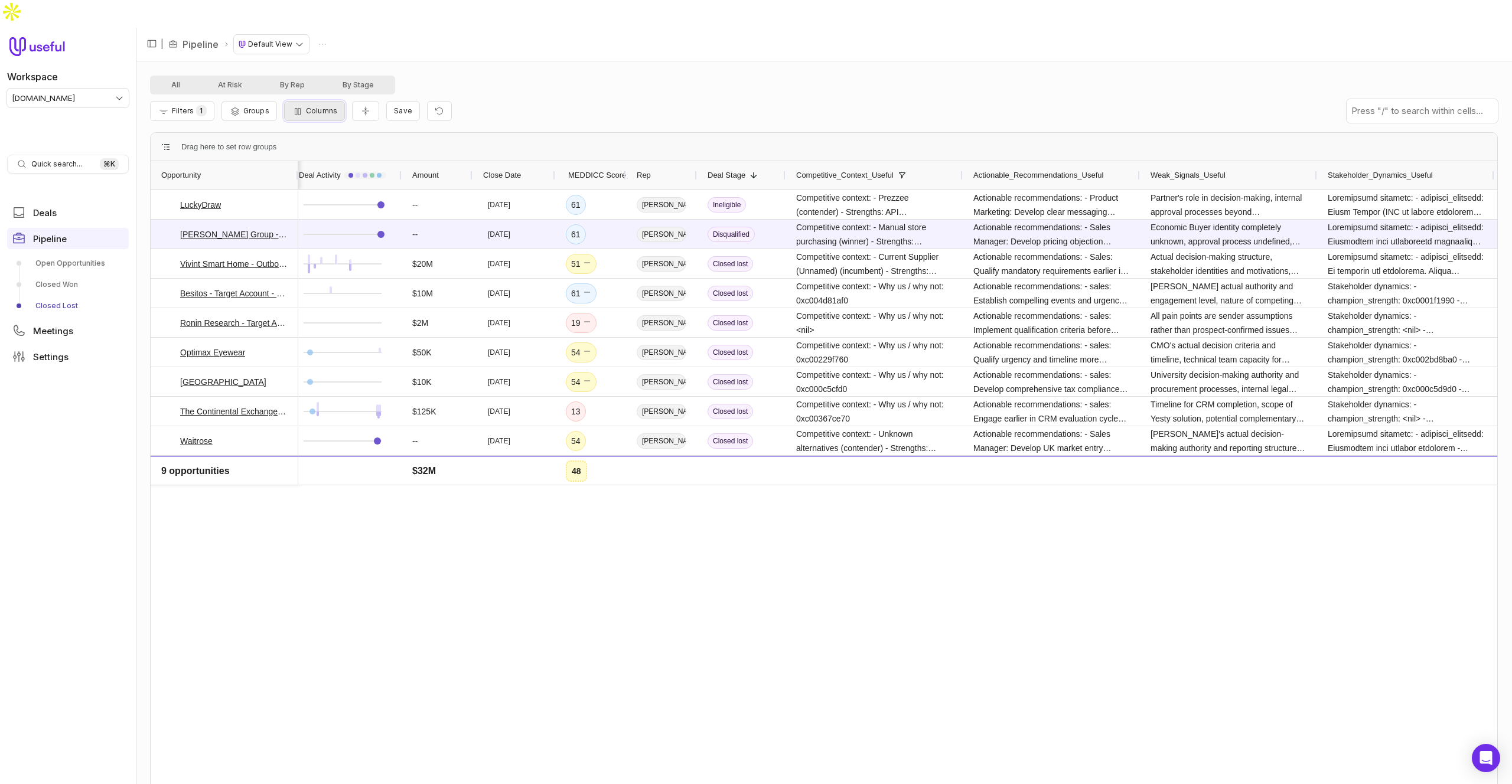
click at [310, 101] on button "Columns" at bounding box center [315, 111] width 61 height 20
click at [300, 257] on button "Outcome_Summary_Useful" at bounding box center [299, 256] width 9 height 9
click at [298, 248] on button "Process_And_Timeline_Useful" at bounding box center [299, 246] width 9 height 9
click at [297, 174] on button "Decisive_Factor_Useful" at bounding box center [299, 171] width 9 height 9
click at [300, 238] on button "Pricing_And_Terms_Useful" at bounding box center [299, 240] width 9 height 9
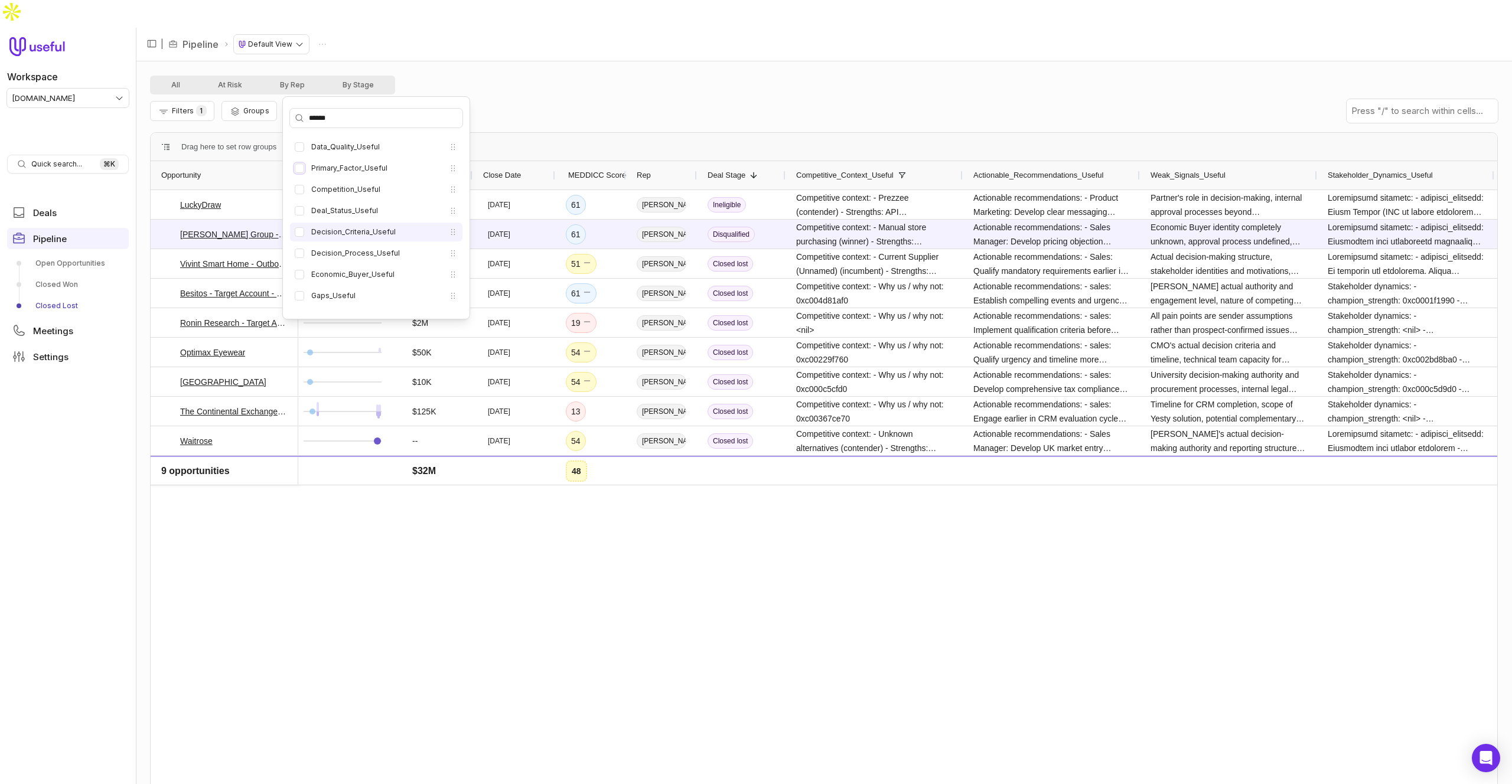
drag, startPoint x: 298, startPoint y: 171, endPoint x: 302, endPoint y: 235, distance: 64.1
click at [298, 171] on button "Primary_Factor_Useful" at bounding box center [299, 168] width 9 height 9
click at [300, 202] on button "Data_Quality_Useful" at bounding box center [299, 203] width 9 height 9
click at [350, 116] on input "******" at bounding box center [376, 118] width 172 height 19
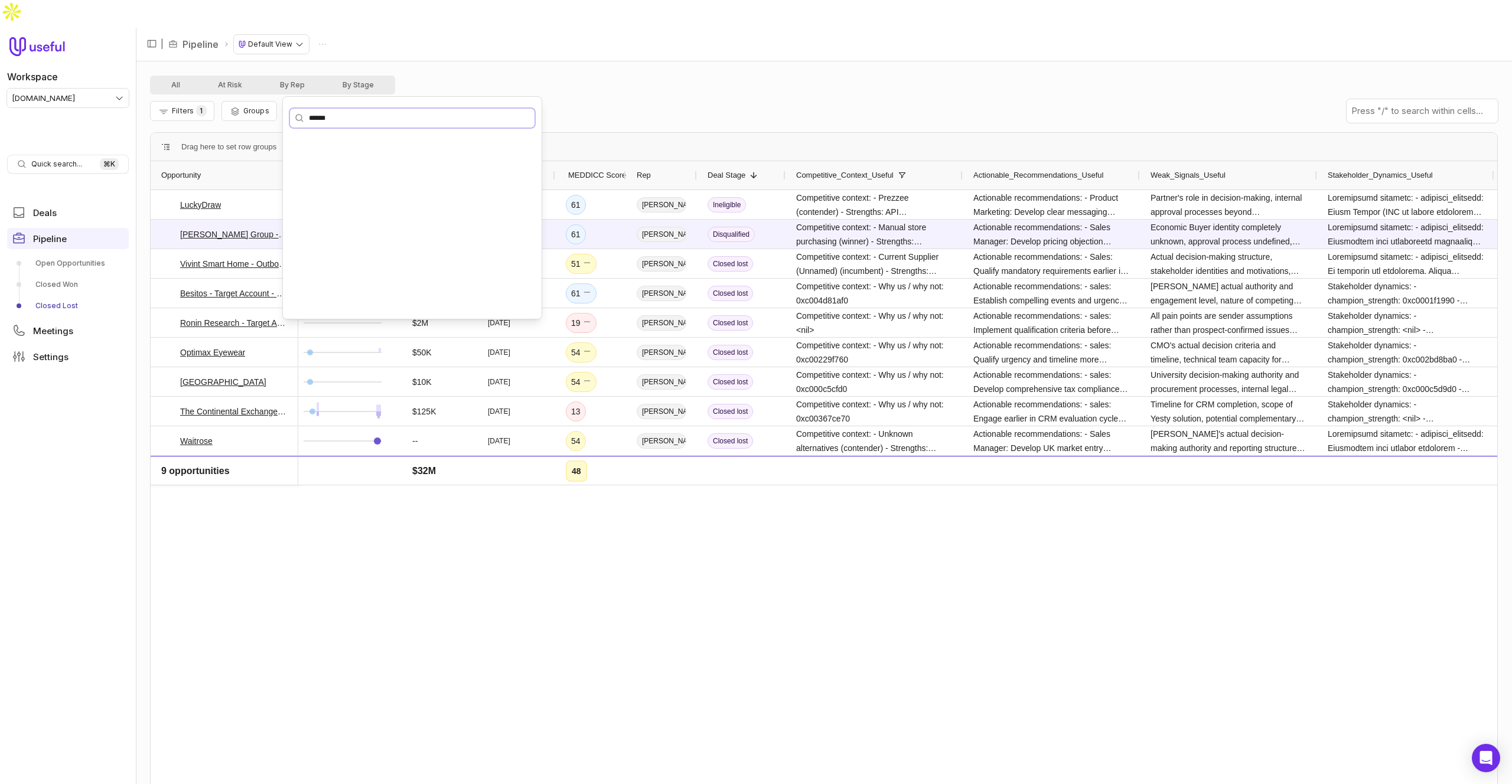
scroll to position [0, 0]
type input "********"
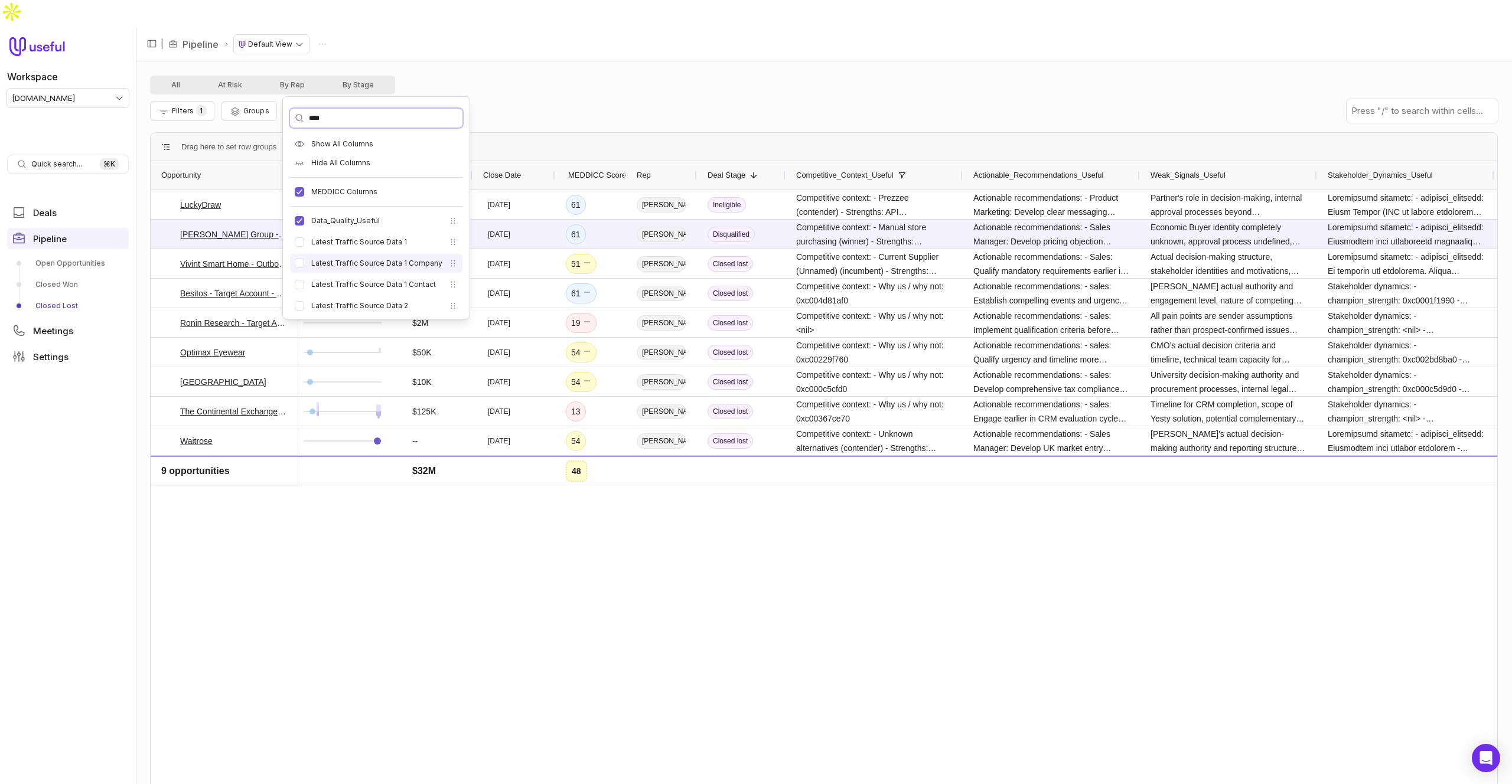
scroll to position [46, 0]
type input "******"
click at [585, 95] on div "Filters 1 Groups Columns Save" at bounding box center [824, 111] width 1348 height 33
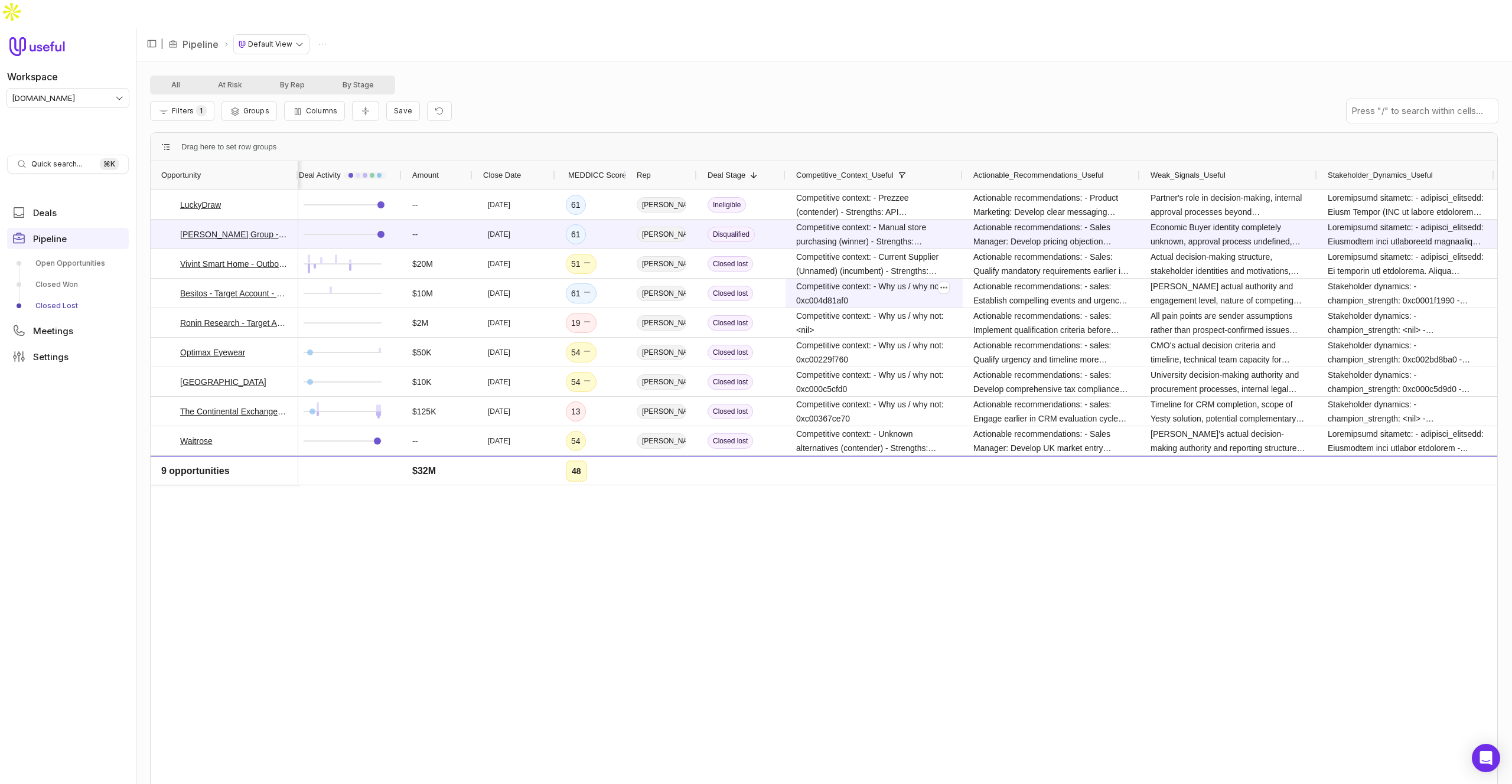
drag, startPoint x: 940, startPoint y: 558, endPoint x: 940, endPoint y: 255, distance: 303.0
click at [940, 557] on div "-- [DATE] 61 [PERSON_NAME] Disqualified Competitive context: - Manual store pur…" at bounding box center [897, 491] width 1199 height 602
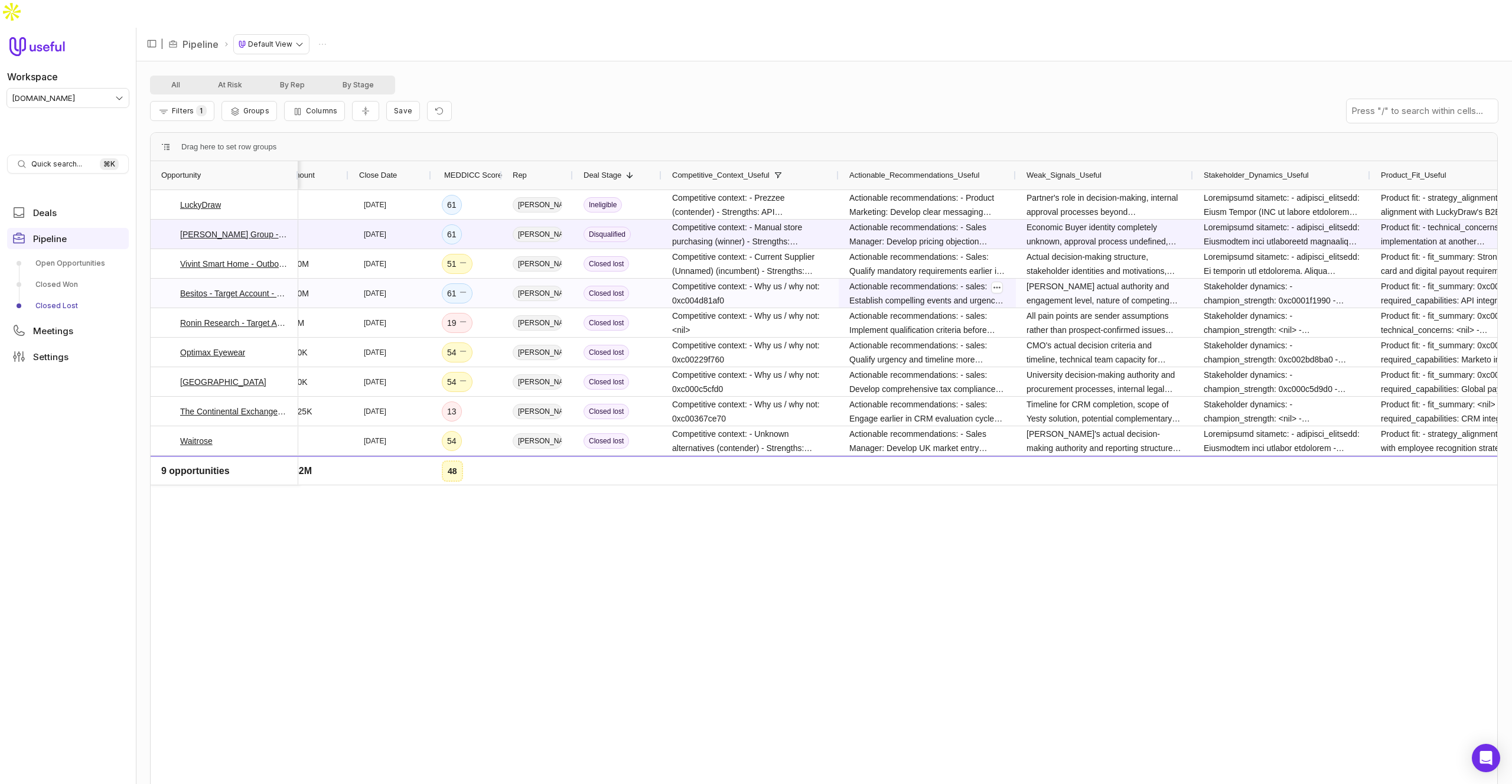
scroll to position [0, 182]
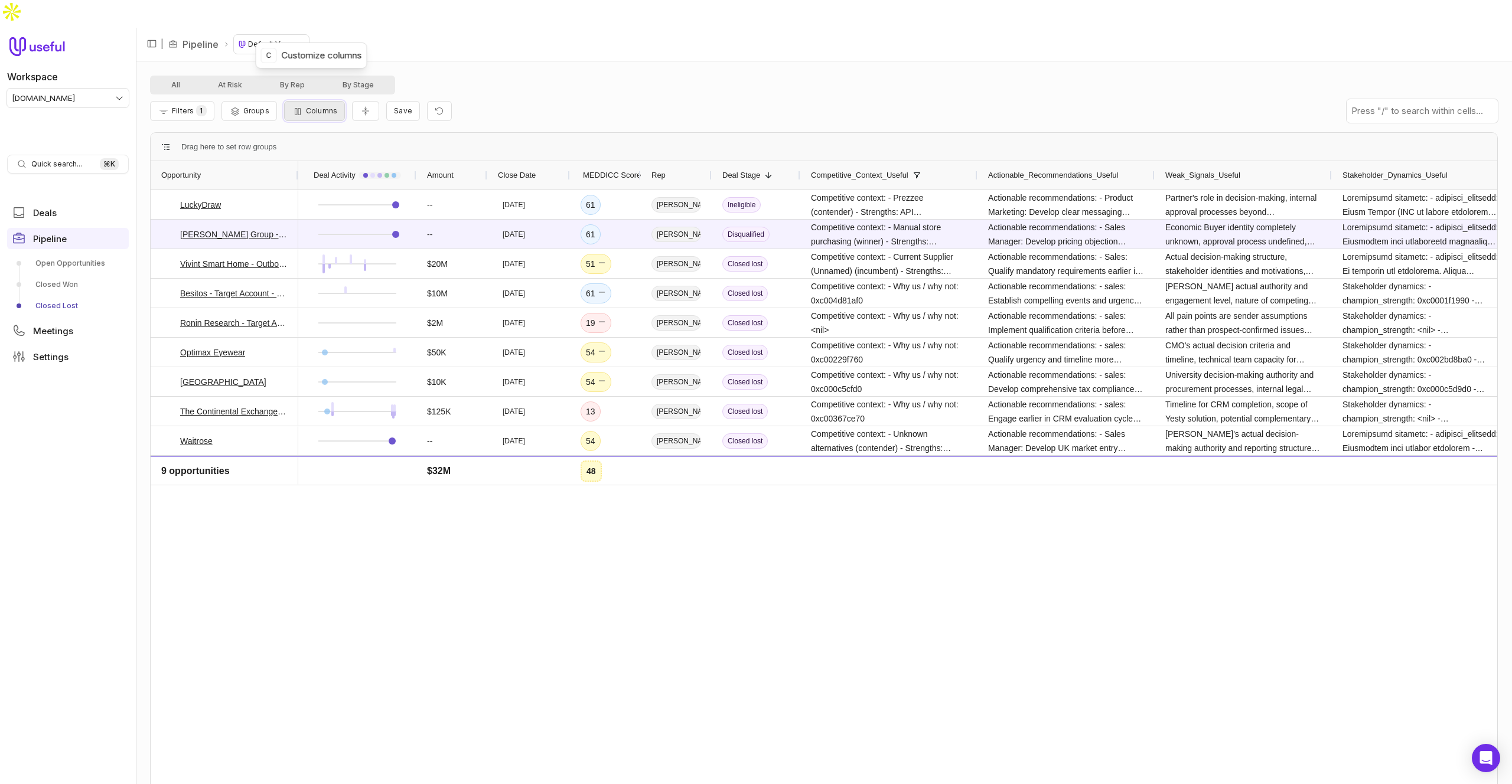
click at [318, 106] on span "Columns" at bounding box center [321, 111] width 32 height 9
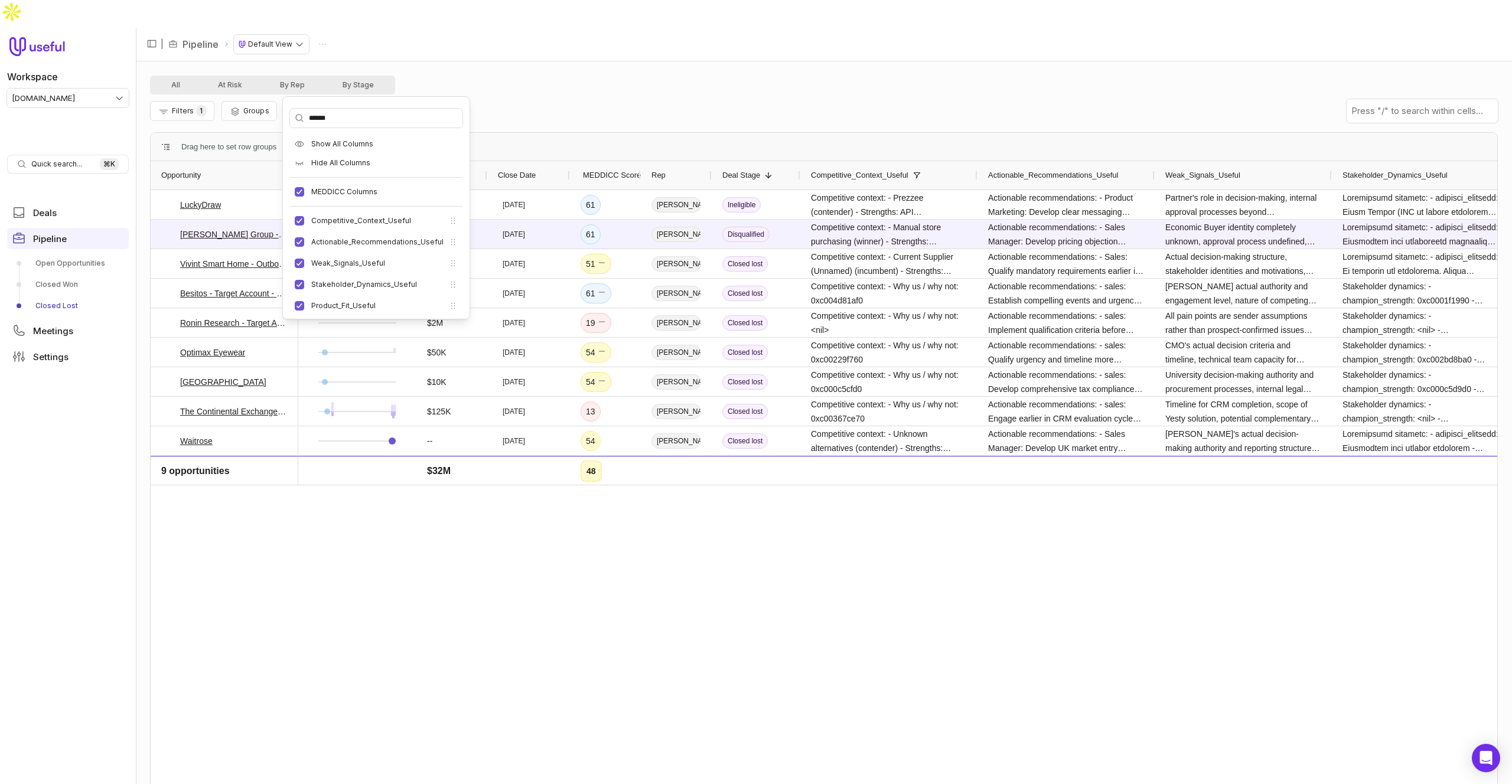
drag, startPoint x: 352, startPoint y: 193, endPoint x: 606, endPoint y: 57, distance: 288.1
click at [352, 193] on label "MEDDICC Columns" at bounding box center [344, 192] width 66 height 9
click at [304, 193] on button "MEDDICC Columns" at bounding box center [299, 192] width 9 height 9
click at [606, 75] on div "All At Risk By Rep By Stage" at bounding box center [824, 85] width 1348 height 19
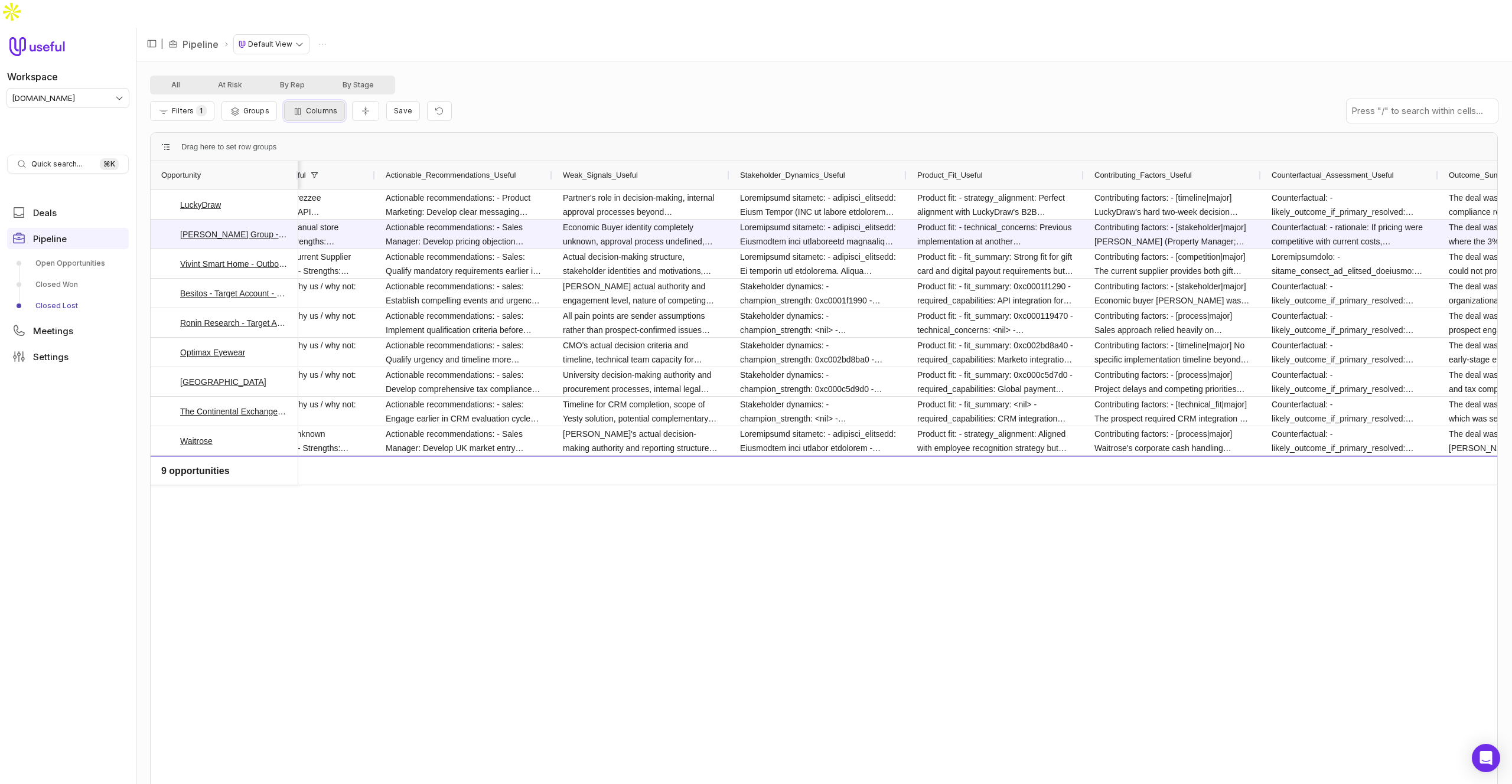
click at [321, 106] on span "Columns" at bounding box center [321, 111] width 32 height 9
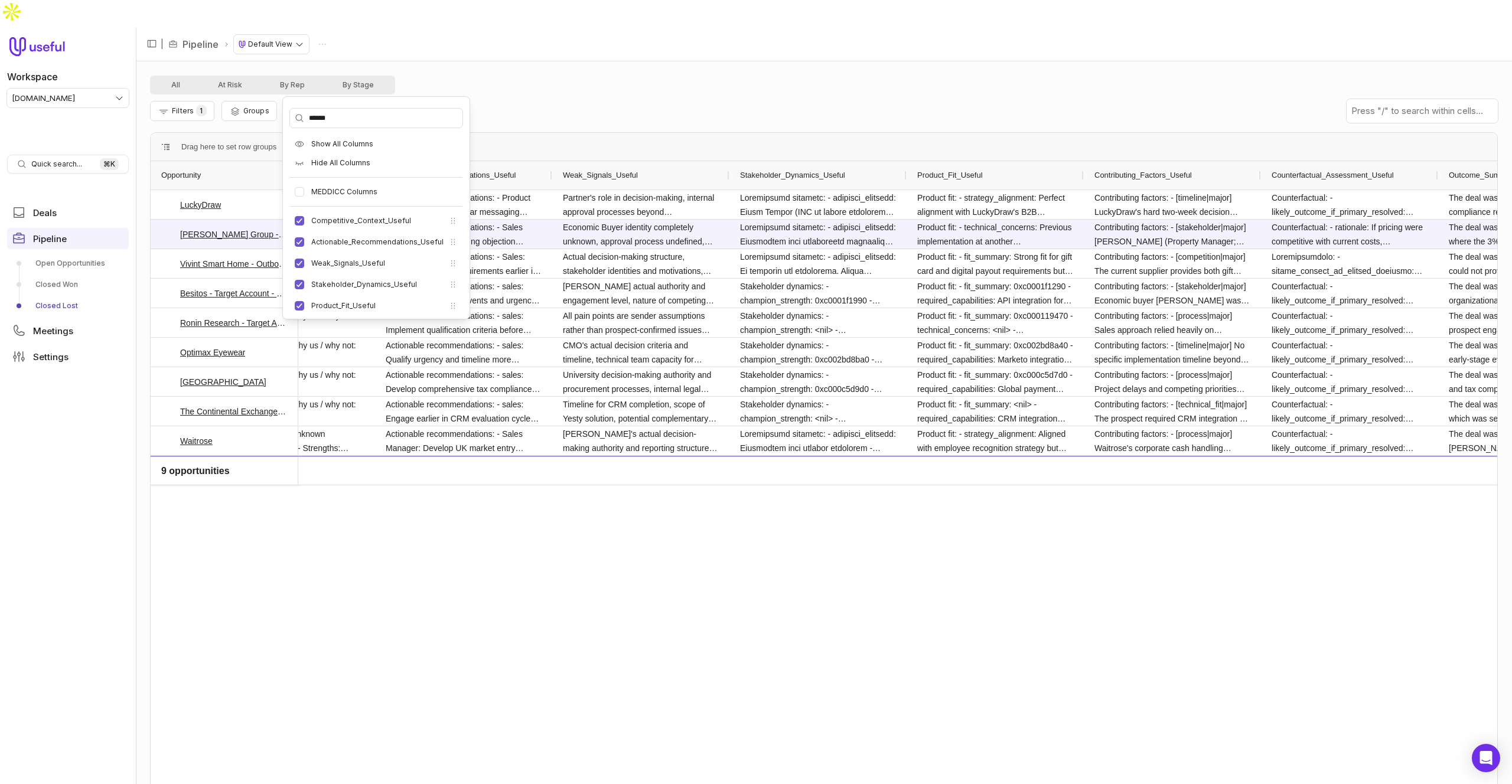
drag, startPoint x: 347, startPoint y: 262, endPoint x: 572, endPoint y: 50, distance: 309.1
click at [347, 262] on label "Weak_Signals_Useful" at bounding box center [347, 263] width 74 height 9
click at [304, 262] on button "Weak_Signals_Useful" at bounding box center [299, 263] width 9 height 9
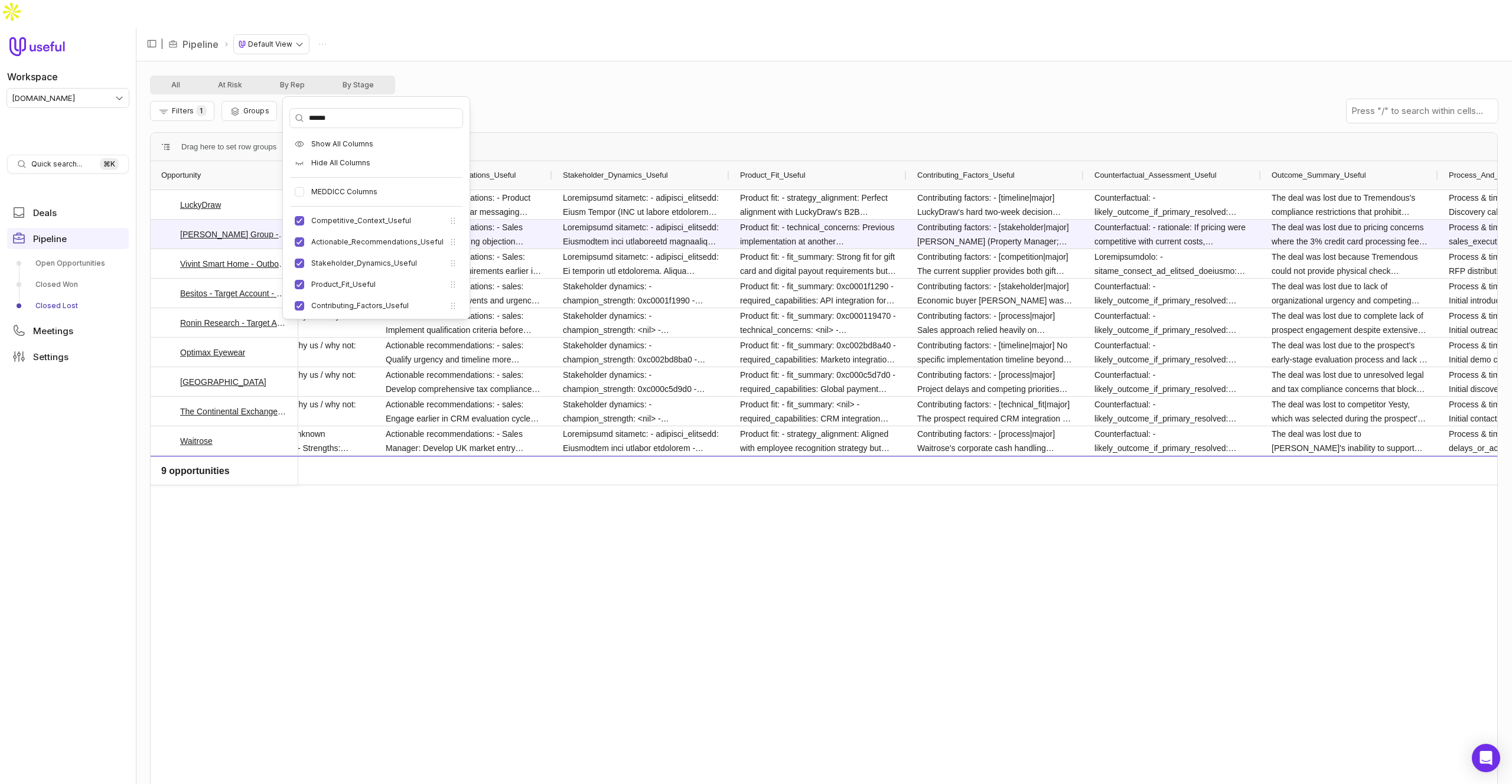
click at [588, 75] on div "All At Risk By Rep By Stage" at bounding box center [824, 85] width 1348 height 19
